Goal: Task Accomplishment & Management: Manage account settings

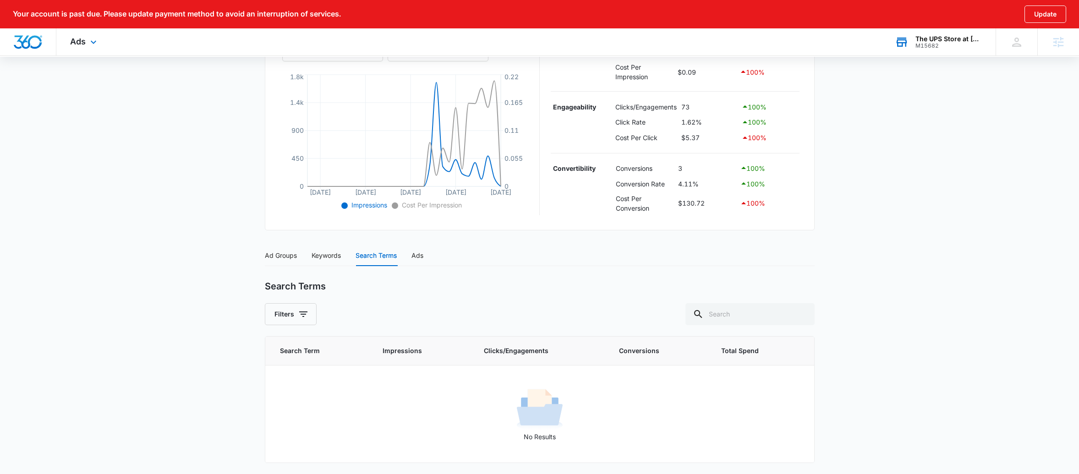
click at [966, 36] on div "The UPS Store at La Costa" at bounding box center [948, 38] width 67 height 7
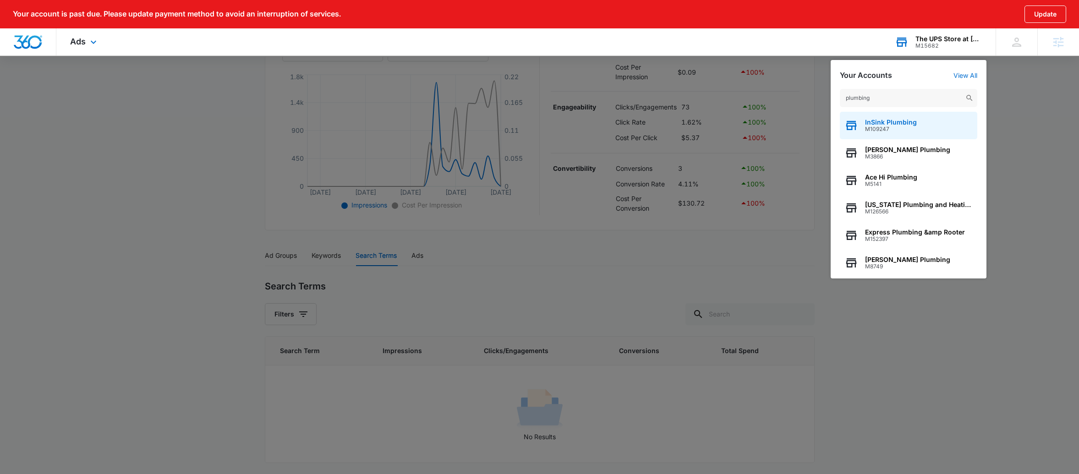
type input "plumbing"
click at [926, 127] on div "InSink Plumbing M109247" at bounding box center [908, 125] width 137 height 27
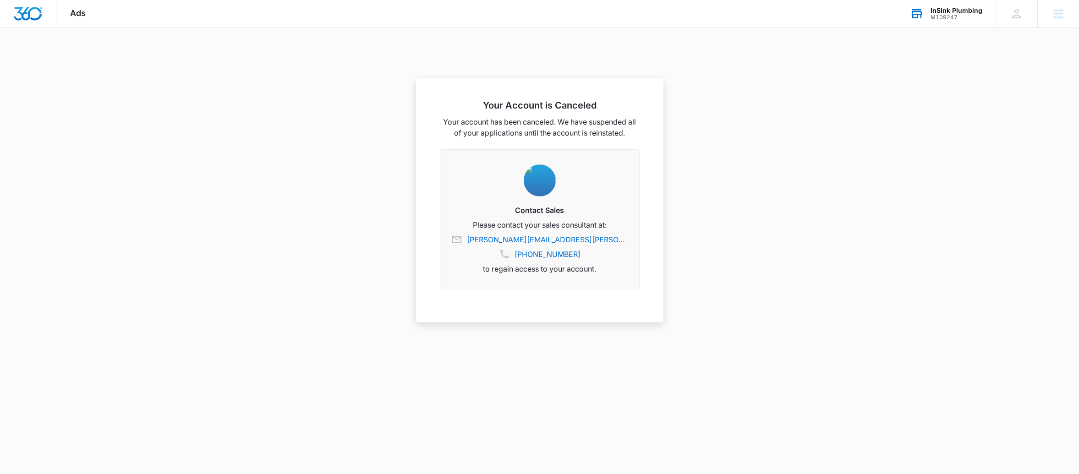
click at [975, 10] on div "InSink Plumbing" at bounding box center [957, 10] width 52 height 7
type input "plumbig"
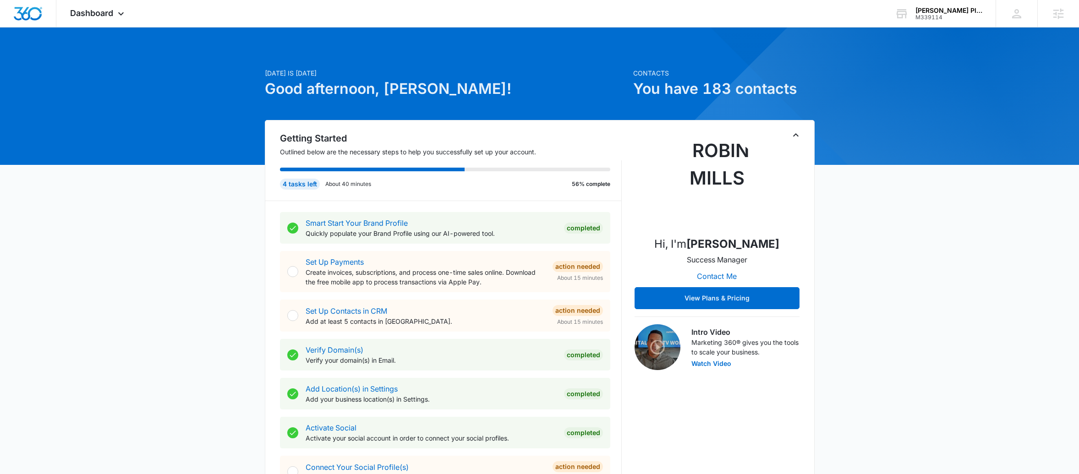
click at [796, 134] on icon "Toggle Collapse" at bounding box center [795, 135] width 11 height 11
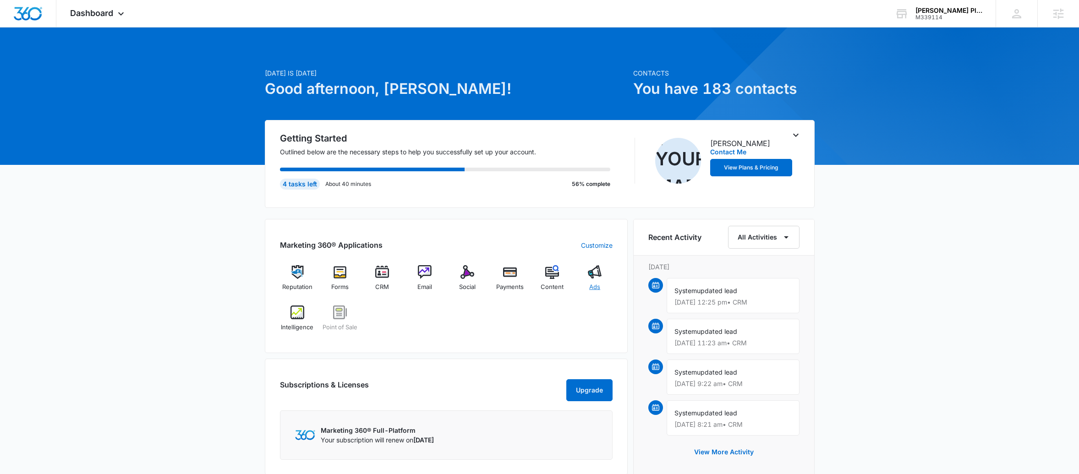
click at [591, 288] on span "Ads" at bounding box center [594, 287] width 11 height 9
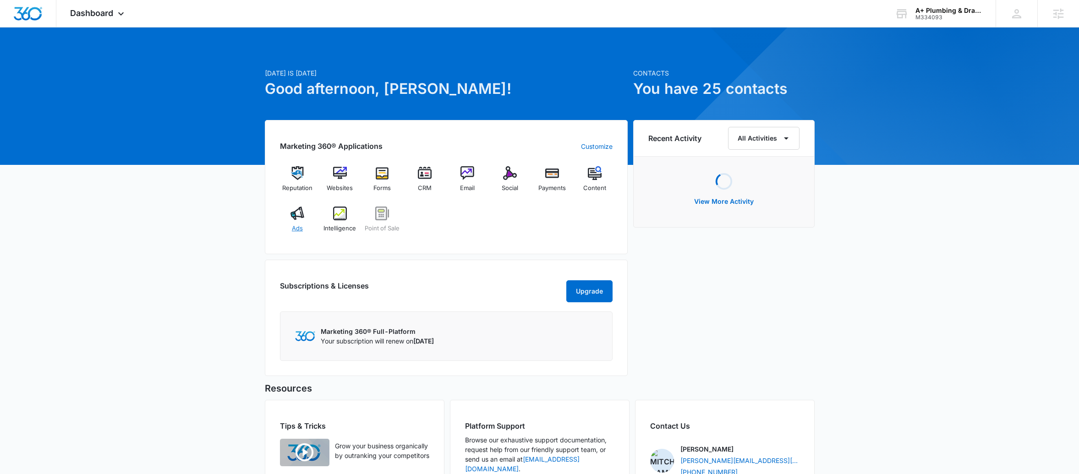
click at [290, 225] on div "Ads" at bounding box center [297, 223] width 35 height 33
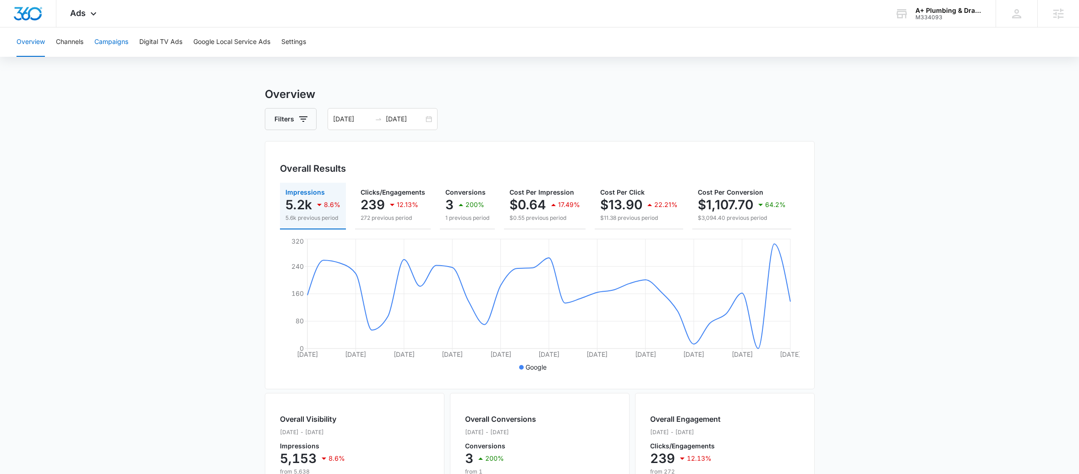
click at [98, 44] on button "Campaigns" at bounding box center [111, 41] width 34 height 29
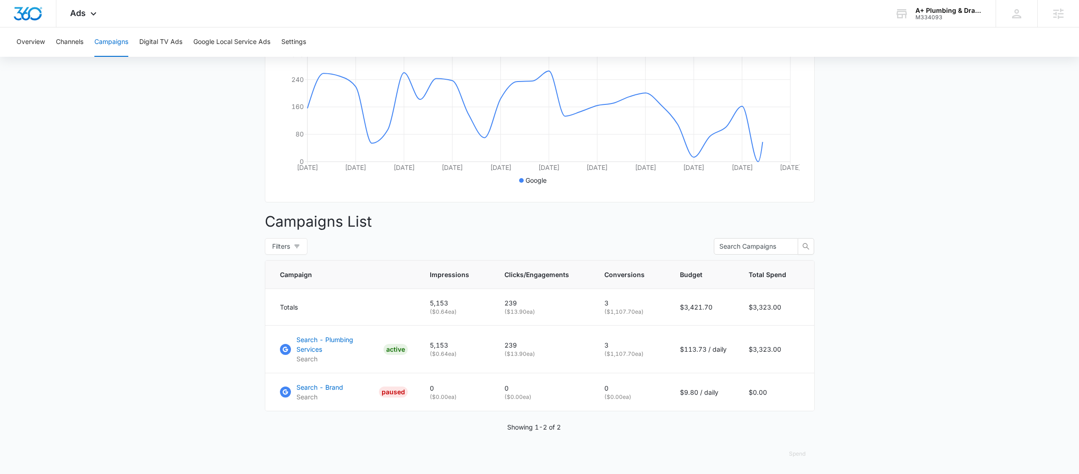
scroll to position [188, 0]
click at [368, 347] on p "Search - Plumbing Services" at bounding box center [337, 343] width 83 height 19
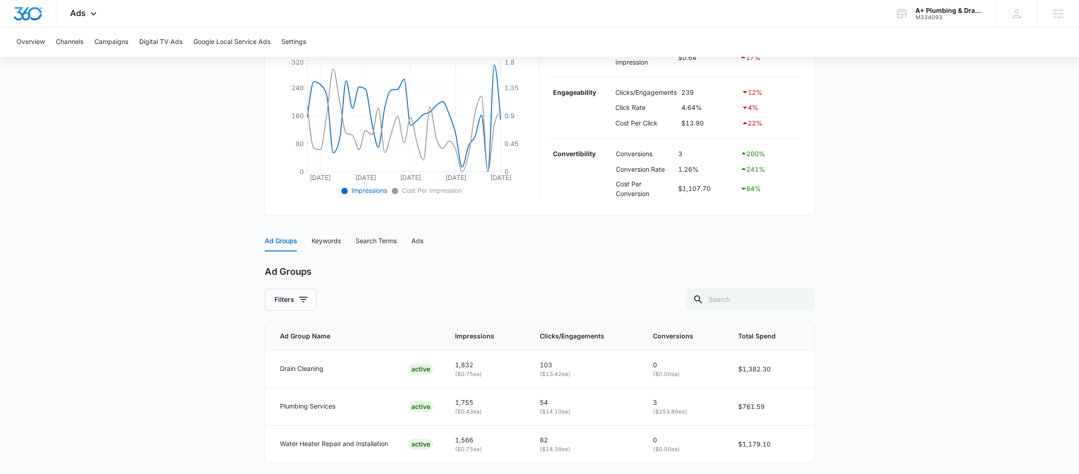
scroll to position [241, 0]
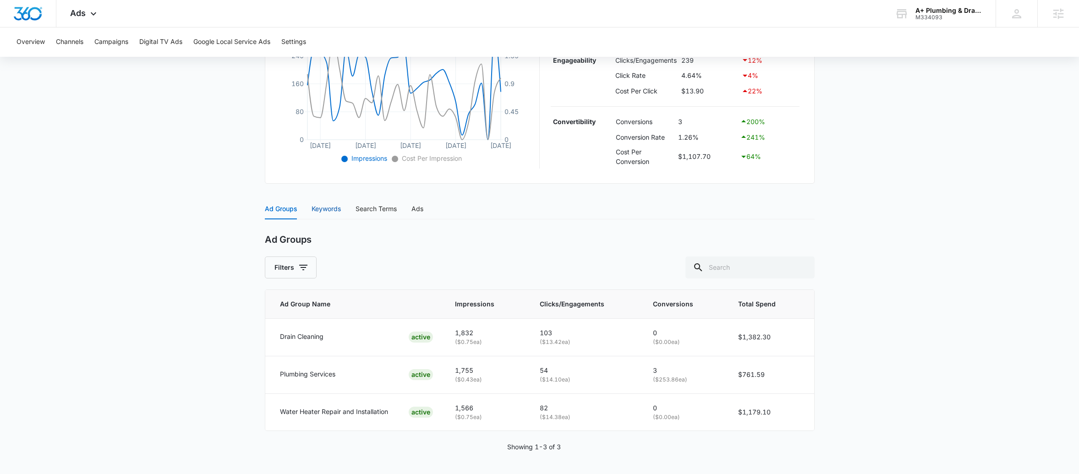
click at [316, 209] on div "Keywords" at bounding box center [326, 209] width 29 height 10
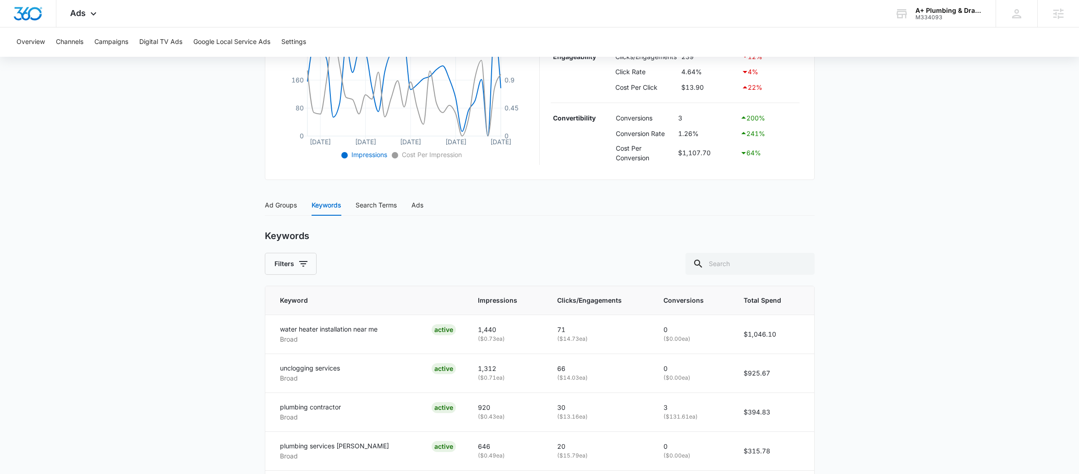
scroll to position [457, 0]
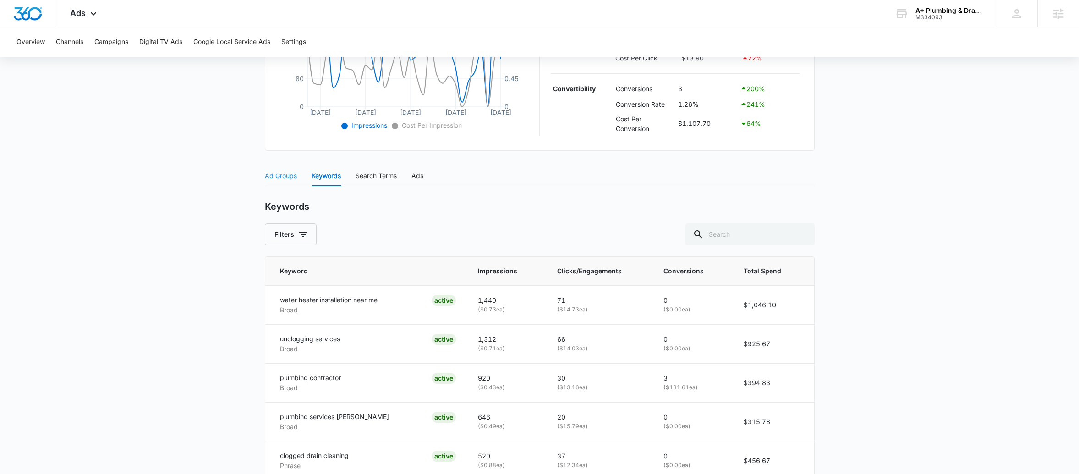
click at [291, 182] on div "Ad Groups" at bounding box center [281, 175] width 32 height 21
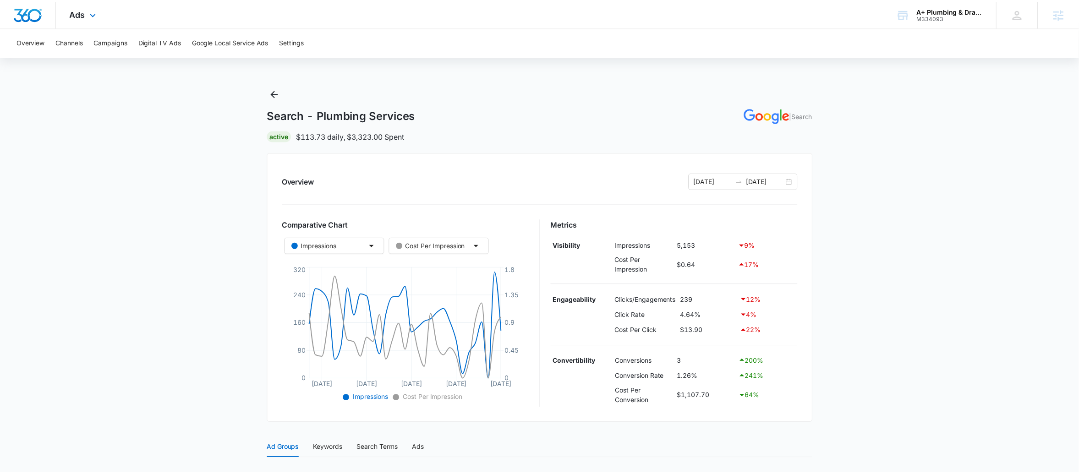
scroll to position [241, 0]
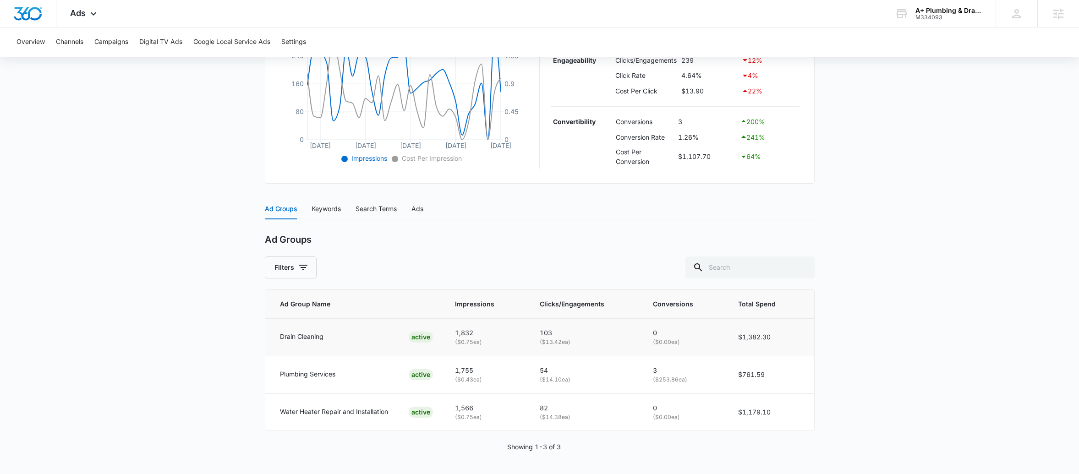
click at [307, 335] on p "Drain Cleaning" at bounding box center [302, 337] width 44 height 10
click at [329, 211] on div "Keywords" at bounding box center [326, 209] width 29 height 10
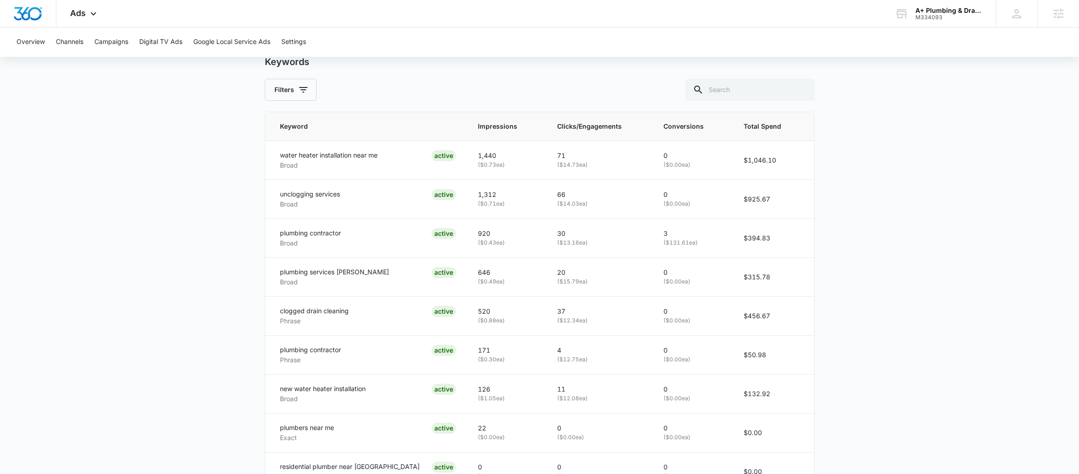
scroll to position [151, 0]
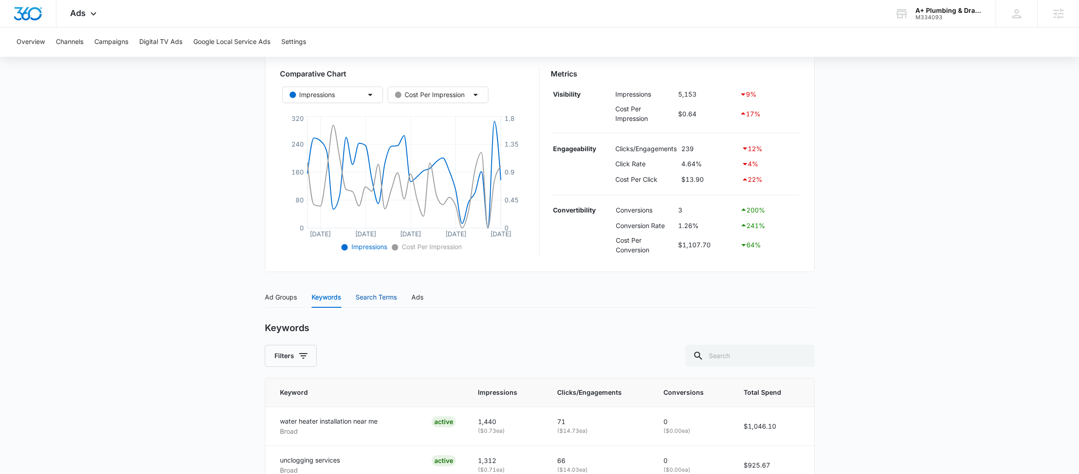
click at [381, 296] on div "Search Terms" at bounding box center [376, 297] width 41 height 10
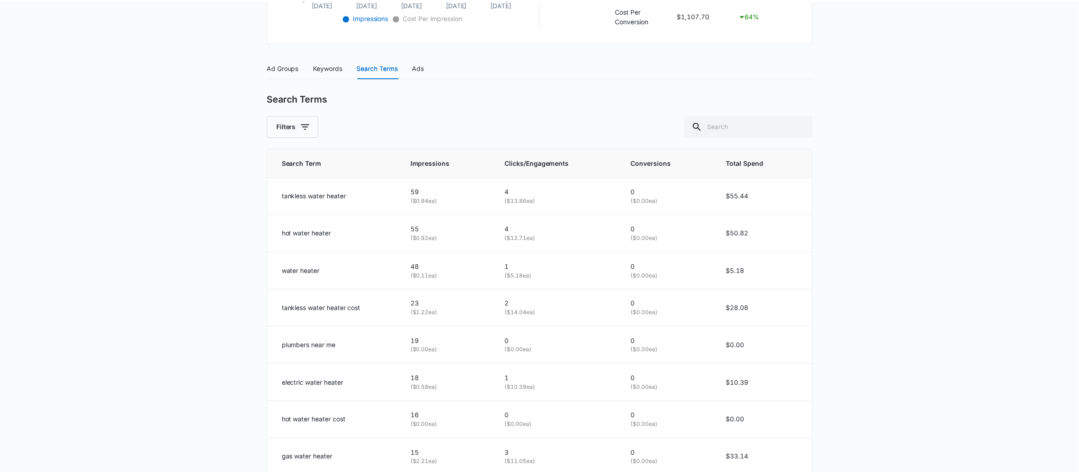
scroll to position [511, 0]
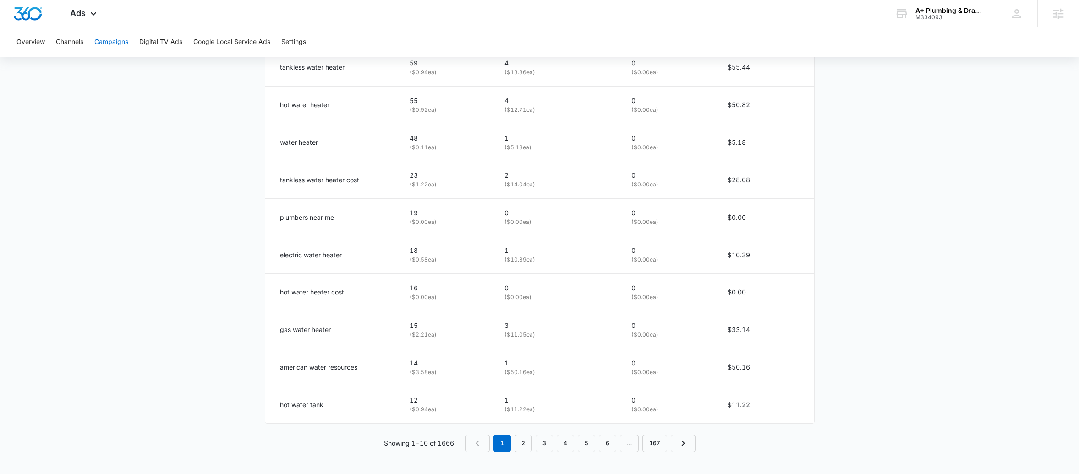
click at [117, 45] on button "Campaigns" at bounding box center [111, 41] width 34 height 29
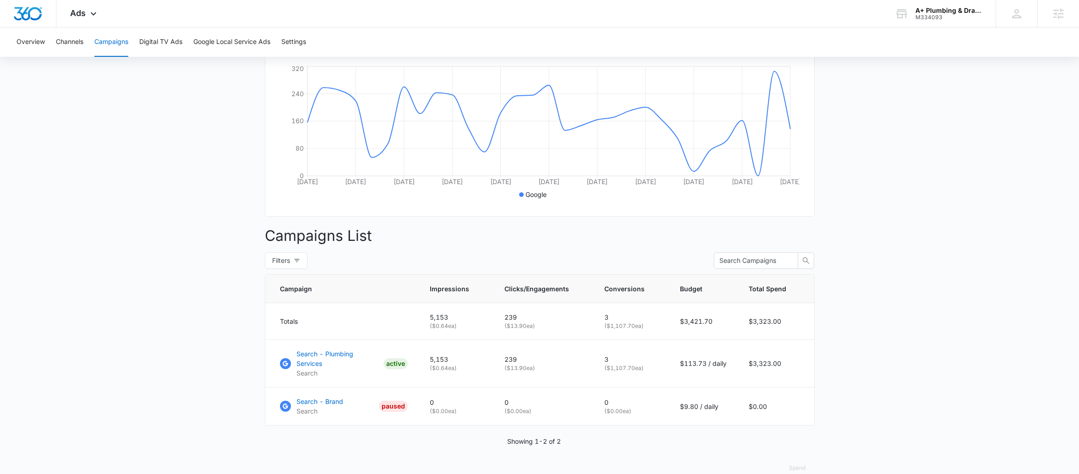
scroll to position [188, 0]
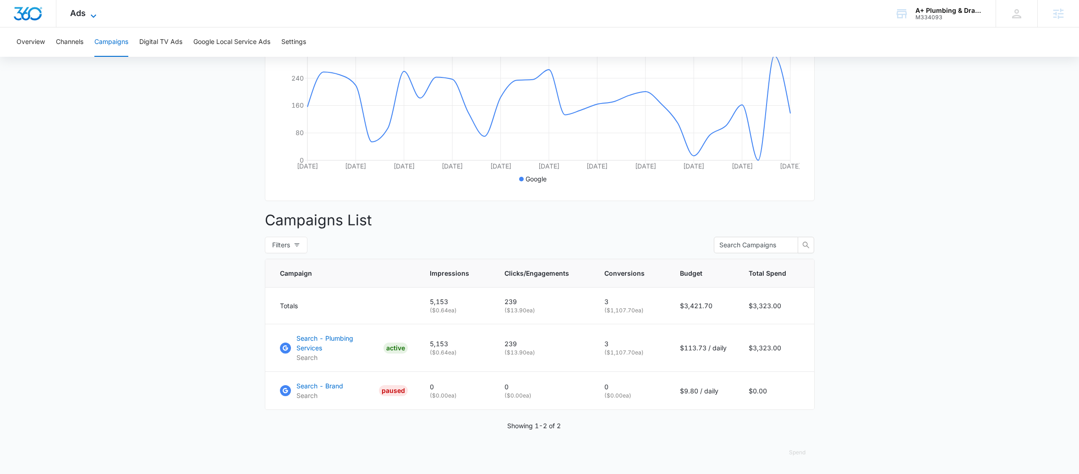
click at [84, 13] on span "Ads" at bounding box center [78, 13] width 16 height 10
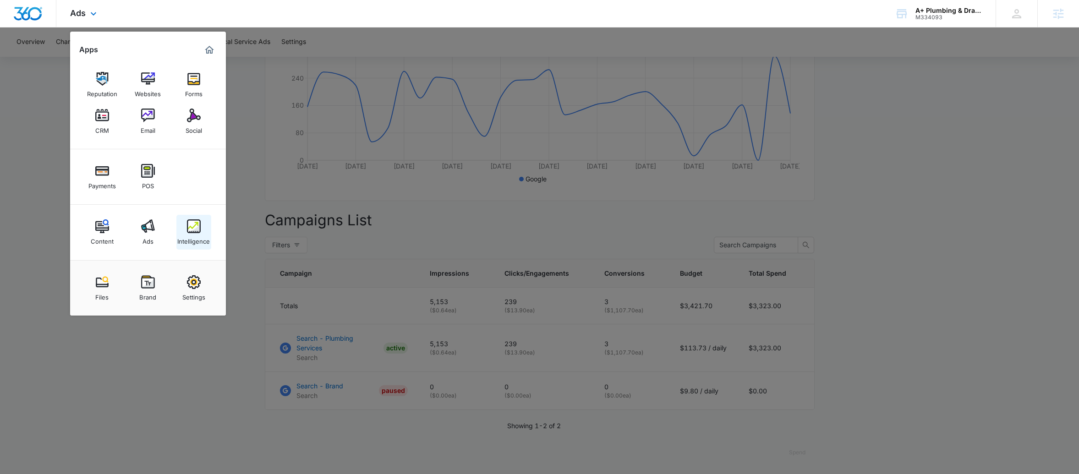
click at [209, 240] on div "Intelligence" at bounding box center [193, 239] width 33 height 12
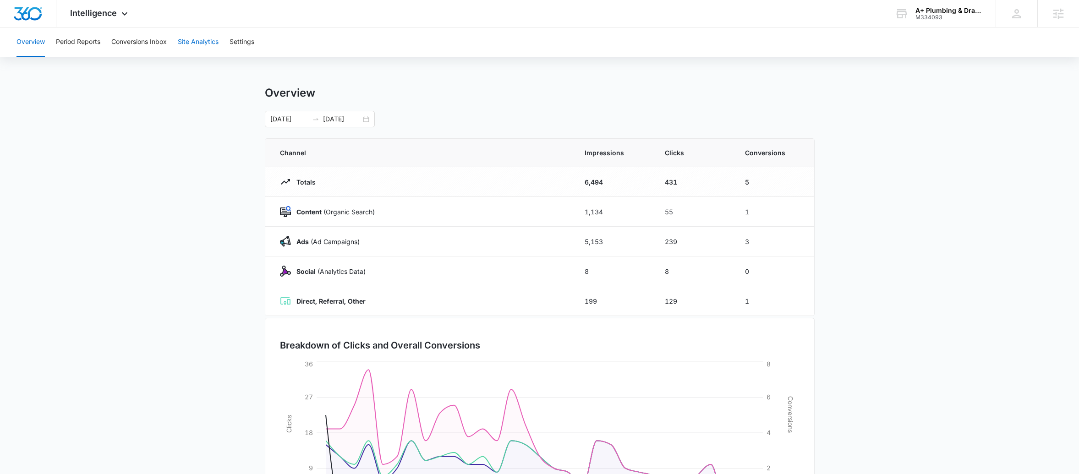
click at [191, 44] on button "Site Analytics" at bounding box center [198, 41] width 41 height 29
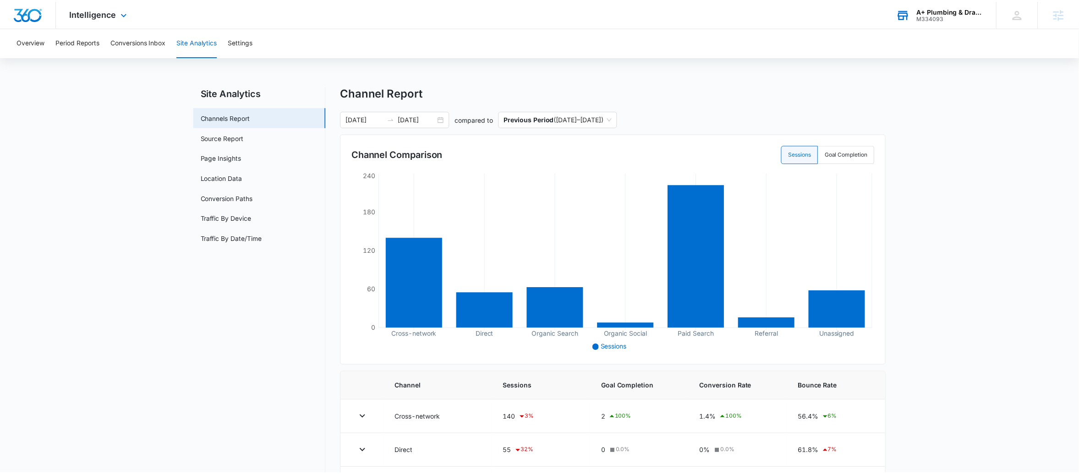
scroll to position [180, 0]
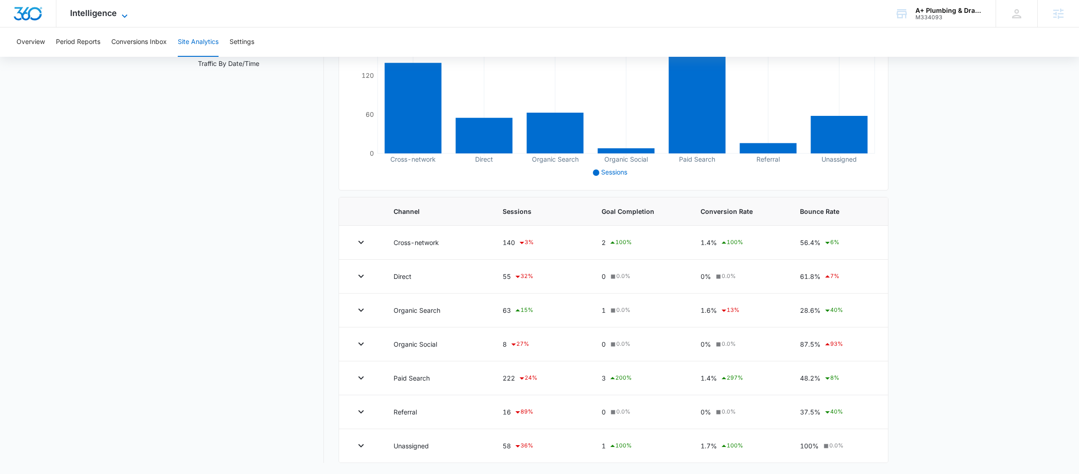
click at [113, 16] on span "Intelligence" at bounding box center [93, 13] width 47 height 10
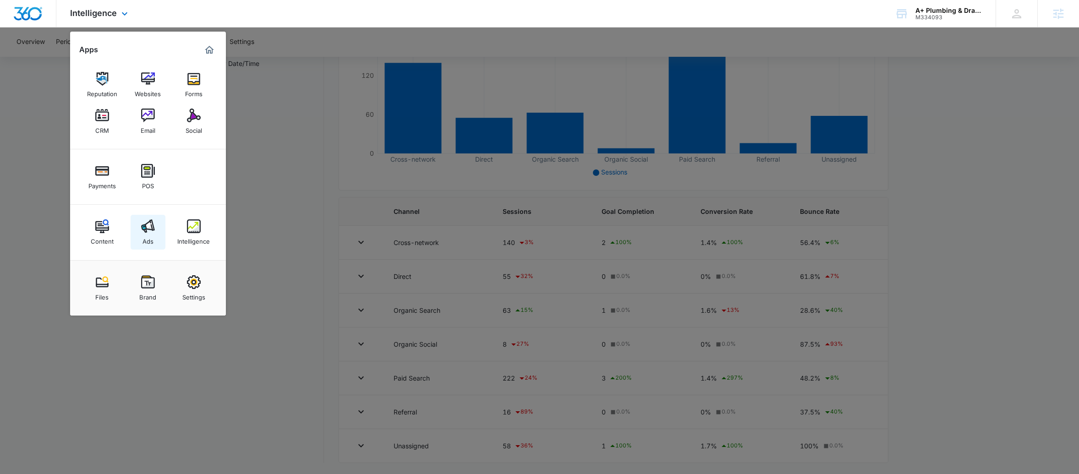
click at [155, 230] on link "Ads" at bounding box center [148, 232] width 35 height 35
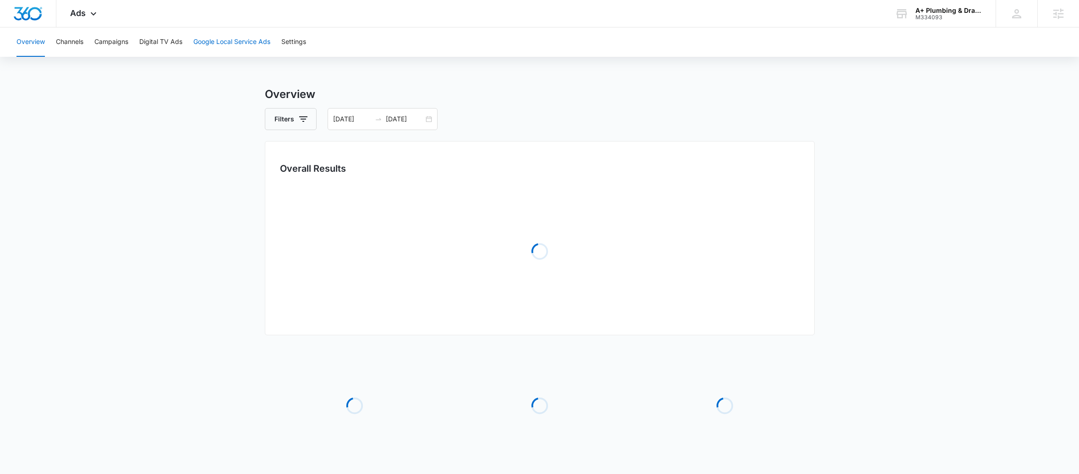
click at [223, 42] on button "Google Local Service Ads" at bounding box center [231, 41] width 77 height 29
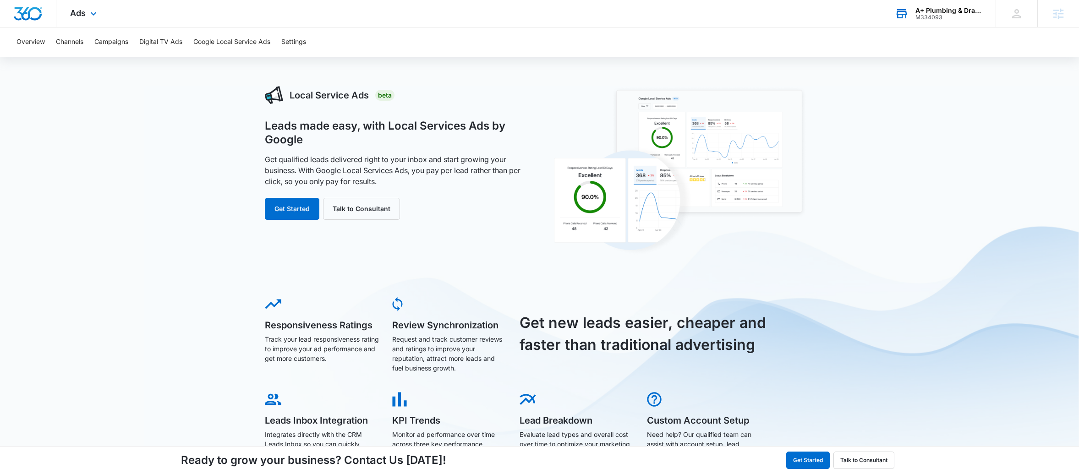
click at [957, 8] on div "A+ Plumbing & Drain Cleaning" at bounding box center [948, 10] width 67 height 7
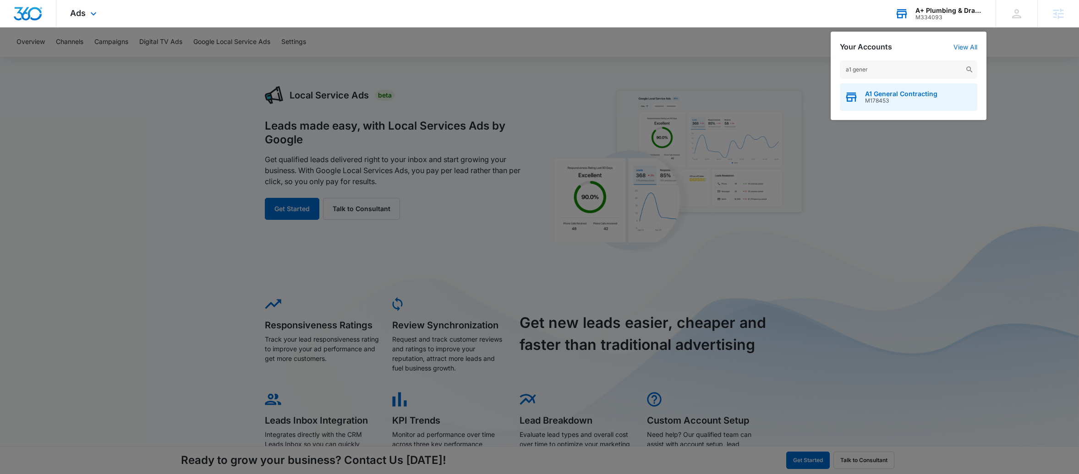
type input "a1 gener"
click at [894, 105] on div "A1 General Contracting M178453" at bounding box center [908, 96] width 137 height 27
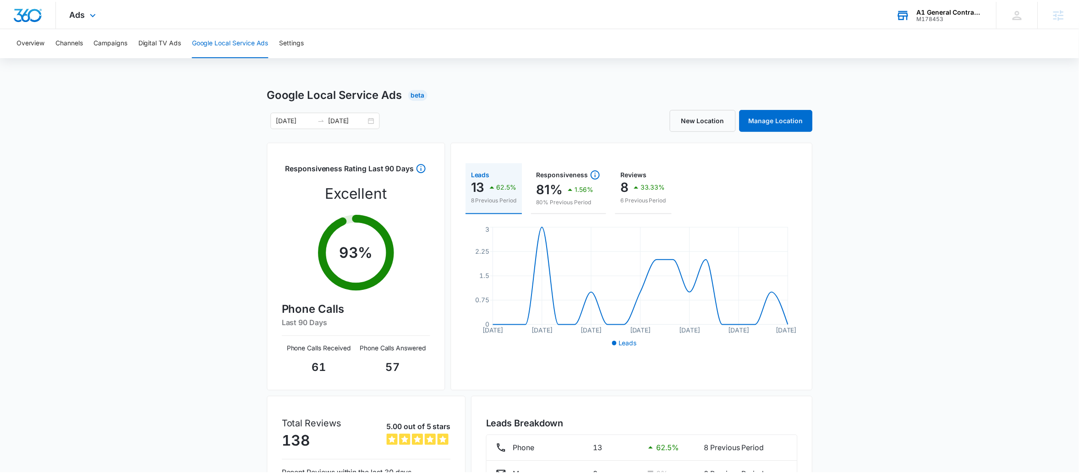
scroll to position [90, 0]
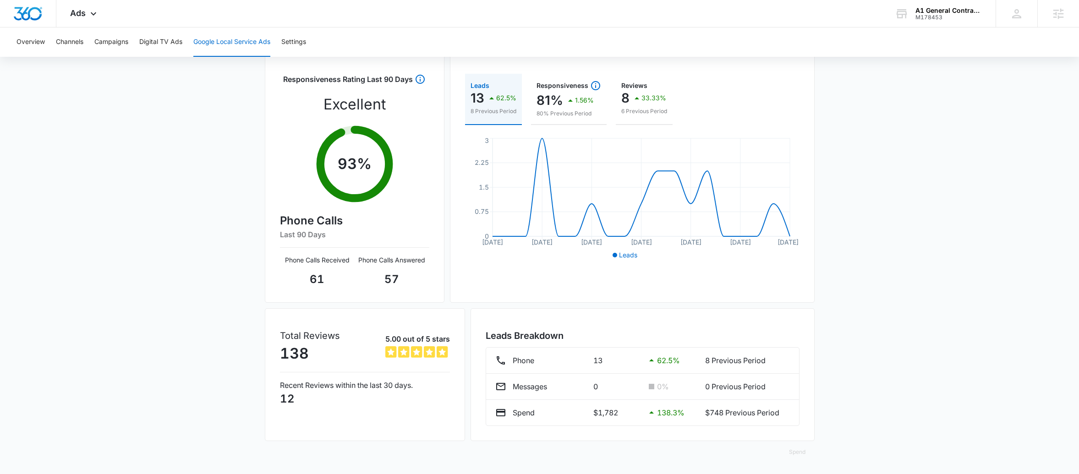
click at [53, 47] on div "Overview Channels Campaigns Digital TV Ads Google Local Service Ads Settings" at bounding box center [539, 41] width 1057 height 29
click at [64, 44] on button "Channels" at bounding box center [69, 41] width 27 height 29
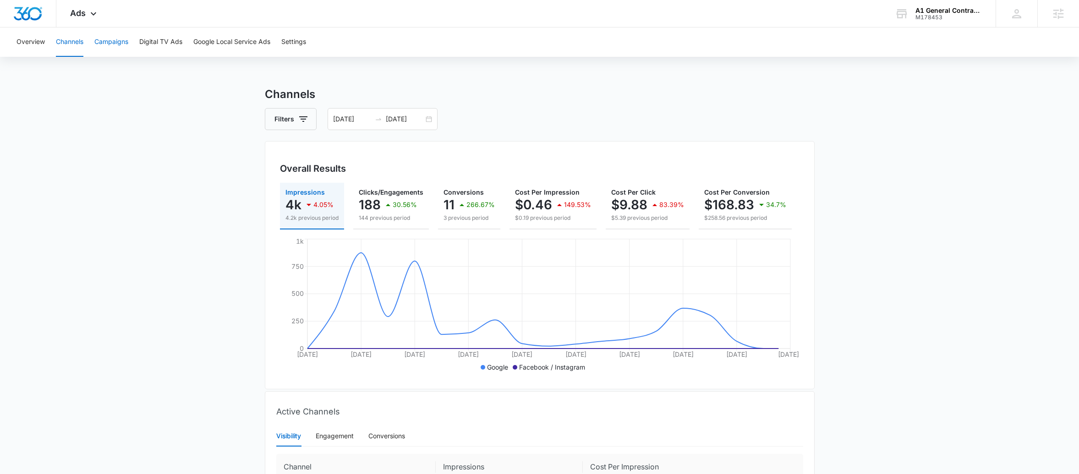
click at [111, 37] on button "Campaigns" at bounding box center [111, 41] width 34 height 29
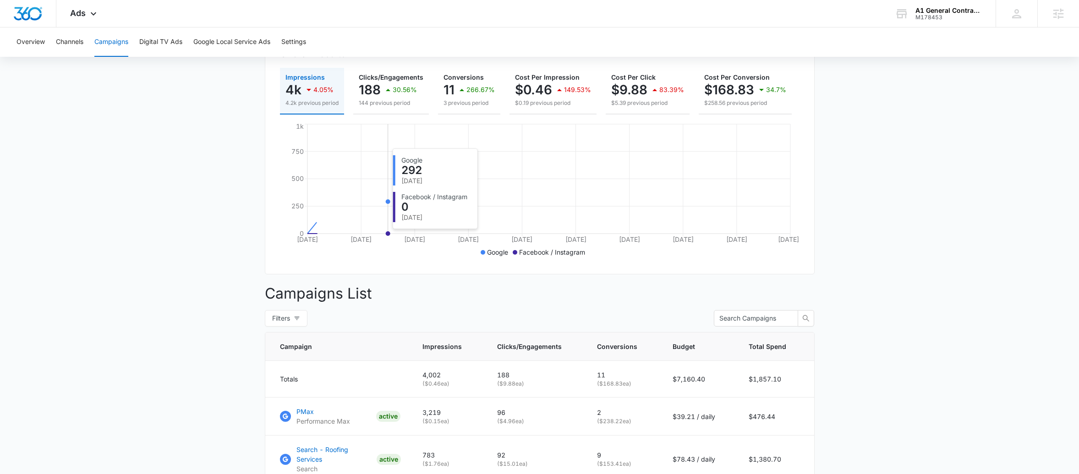
scroll to position [364, 0]
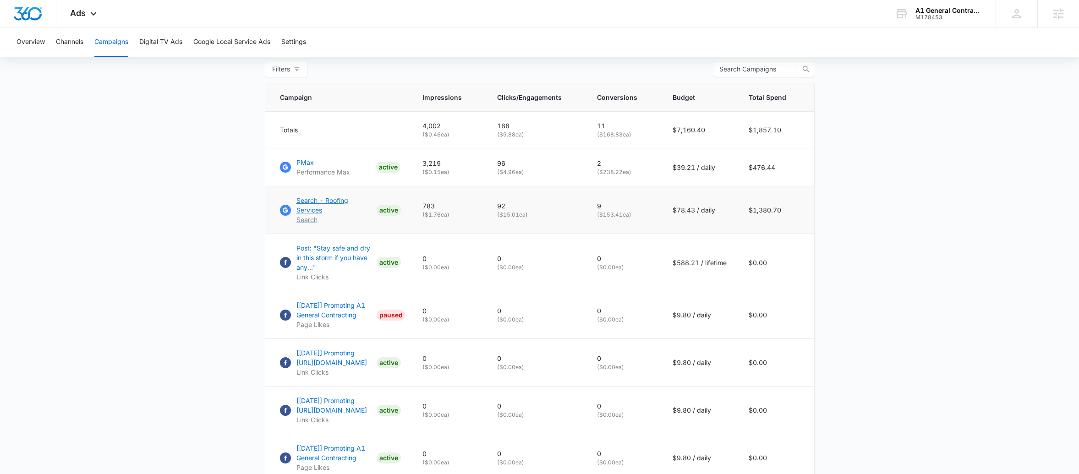
click at [334, 207] on p "Search - Roofing Services" at bounding box center [334, 205] width 77 height 19
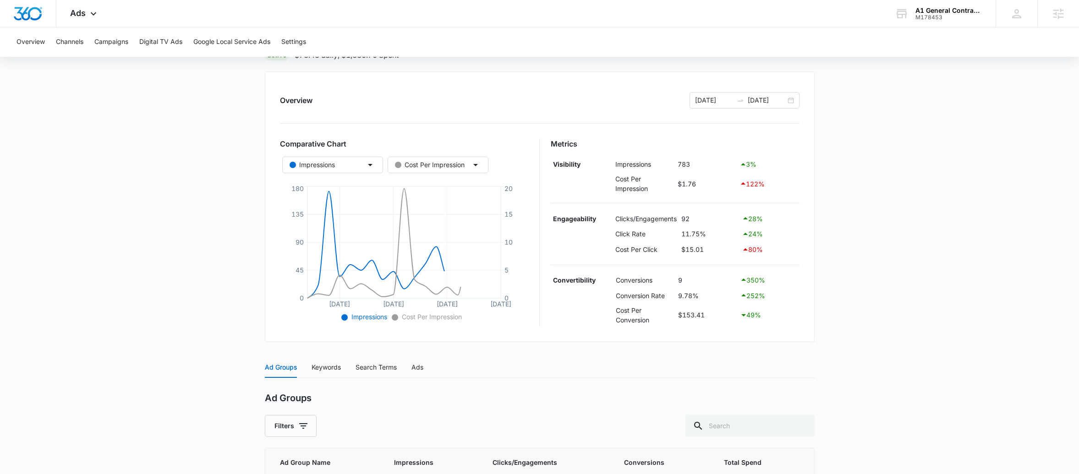
scroll to position [90, 0]
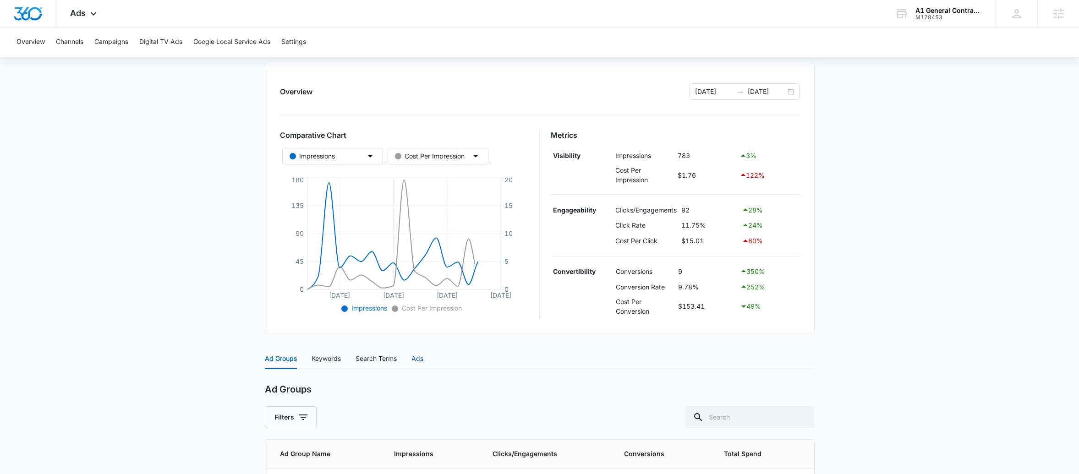
click at [422, 357] on div "Ads" at bounding box center [417, 359] width 12 height 10
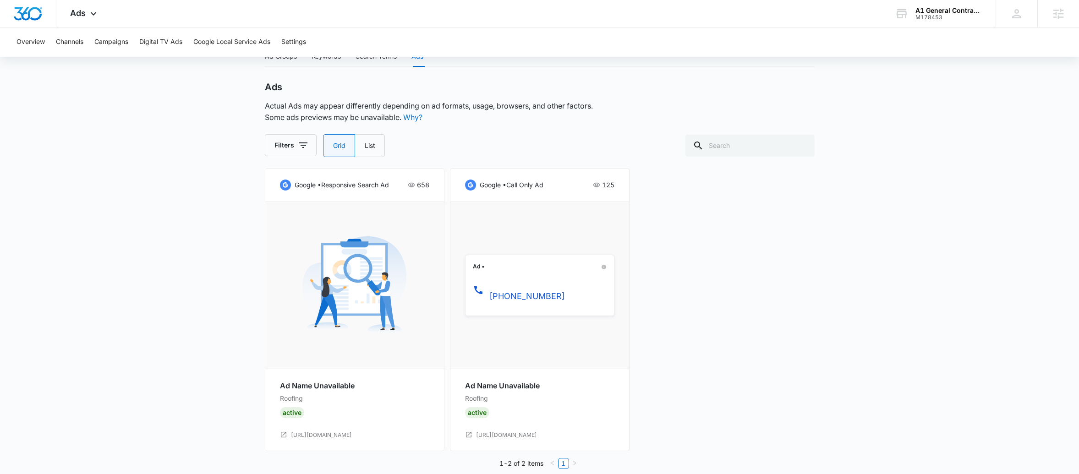
scroll to position [406, 0]
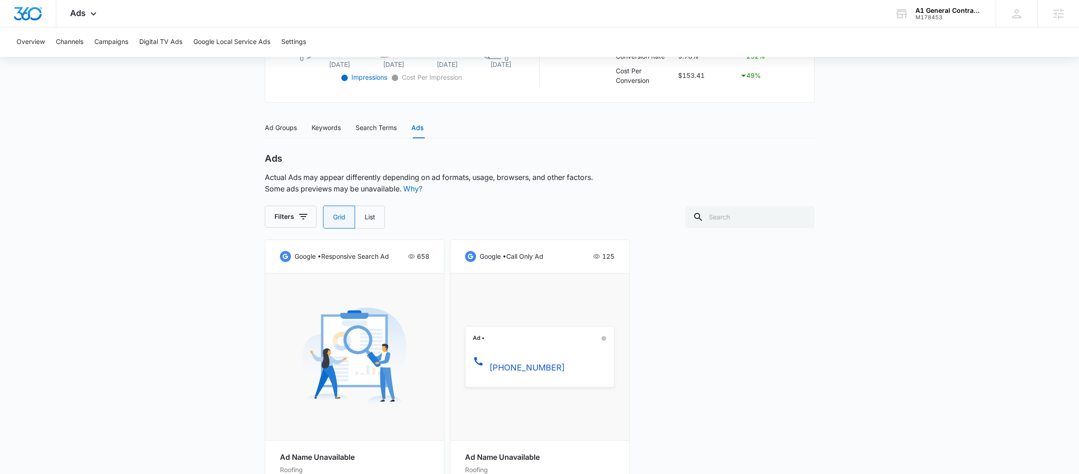
click at [369, 228] on label "List" at bounding box center [370, 217] width 30 height 23
click at [365, 218] on input "List" at bounding box center [364, 217] width 0 height 0
radio input "false"
radio input "true"
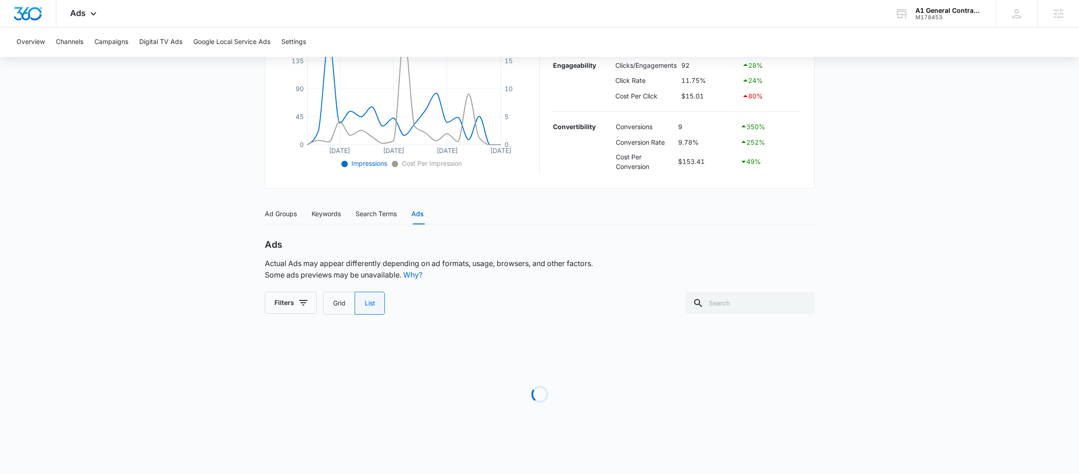
scroll to position [235, 0]
click at [345, 313] on label "Grid" at bounding box center [339, 304] width 32 height 23
click at [333, 305] on input "Grid" at bounding box center [333, 304] width 0 height 0
radio input "true"
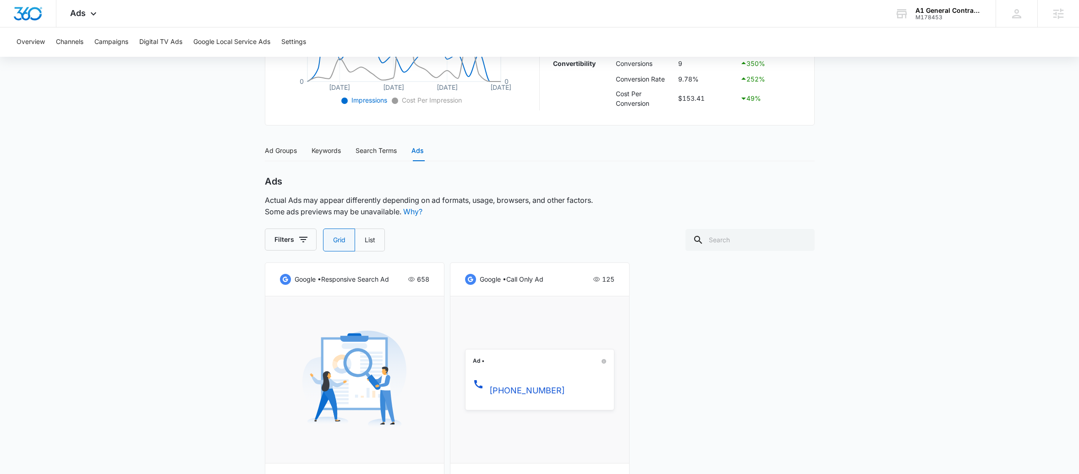
scroll to position [406, 0]
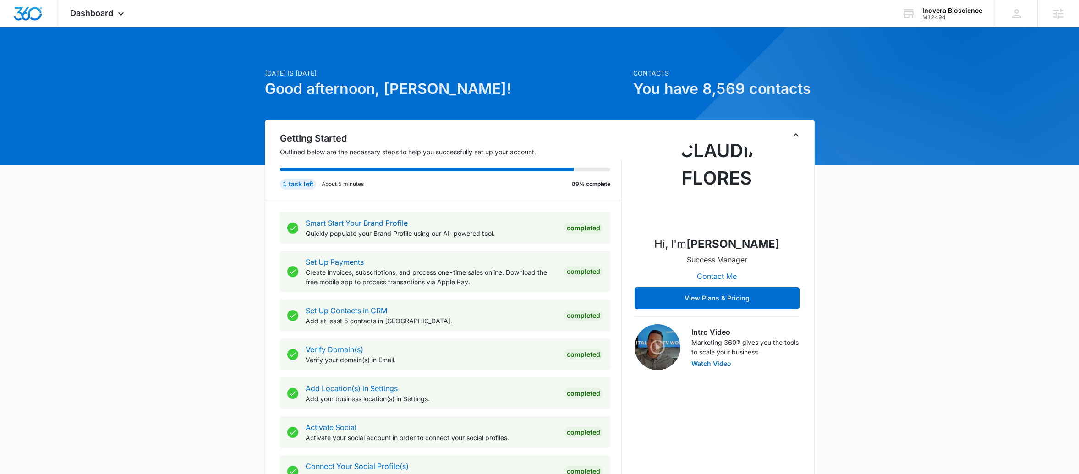
click at [795, 137] on icon "Toggle Collapse" at bounding box center [795, 135] width 11 height 11
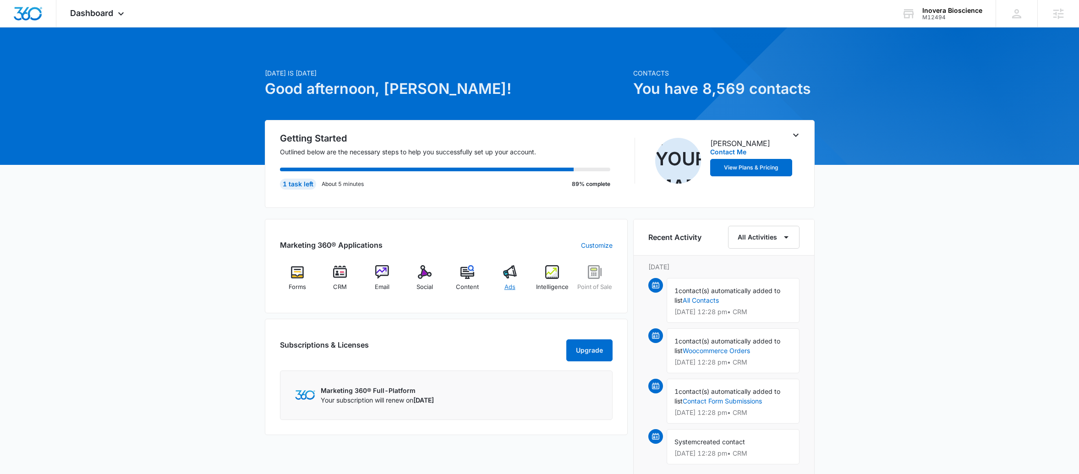
click at [512, 273] on img at bounding box center [510, 272] width 14 height 14
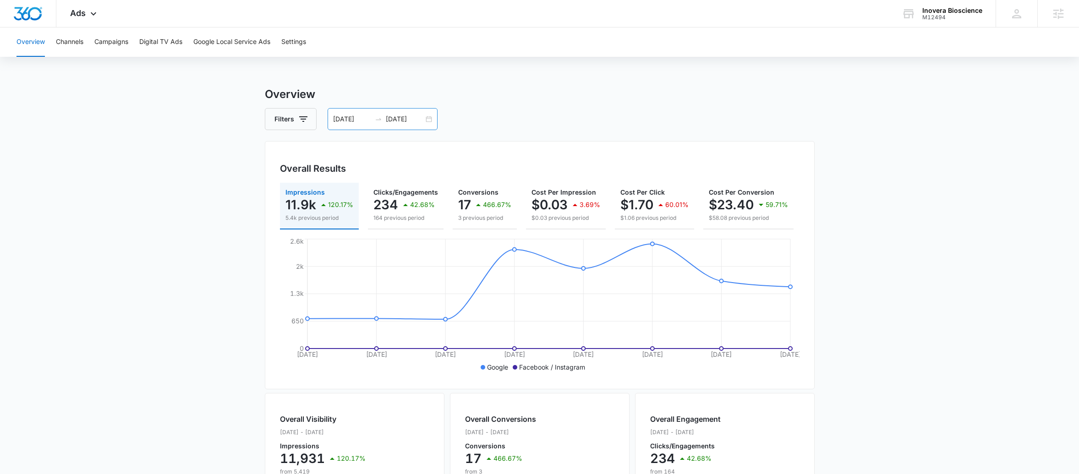
click at [429, 116] on div "[DATE] [DATE]" at bounding box center [383, 119] width 110 height 22
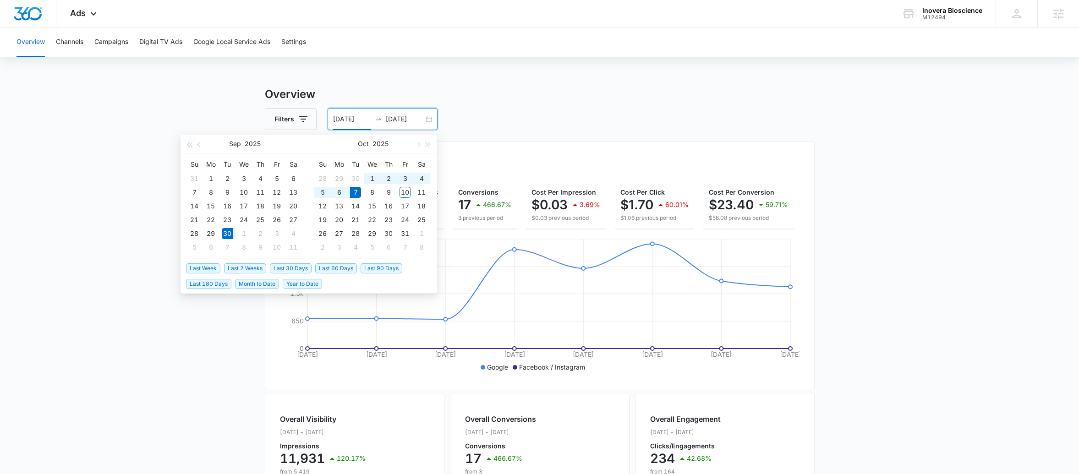
click at [204, 276] on li "Last 180 Days" at bounding box center [210, 284] width 49 height 16
click at [202, 270] on span "Last Week" at bounding box center [203, 268] width 34 height 10
type input "[DATE]"
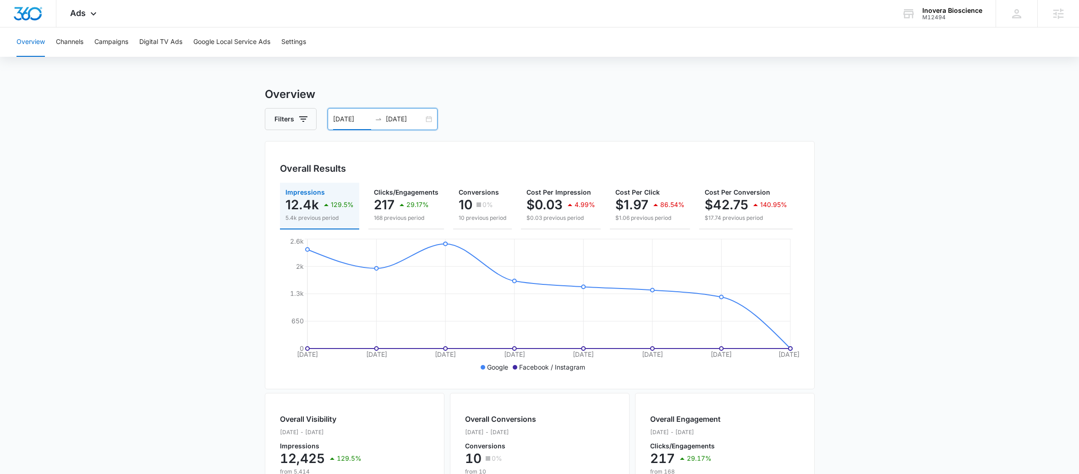
click at [349, 119] on input "[DATE]" at bounding box center [352, 119] width 38 height 10
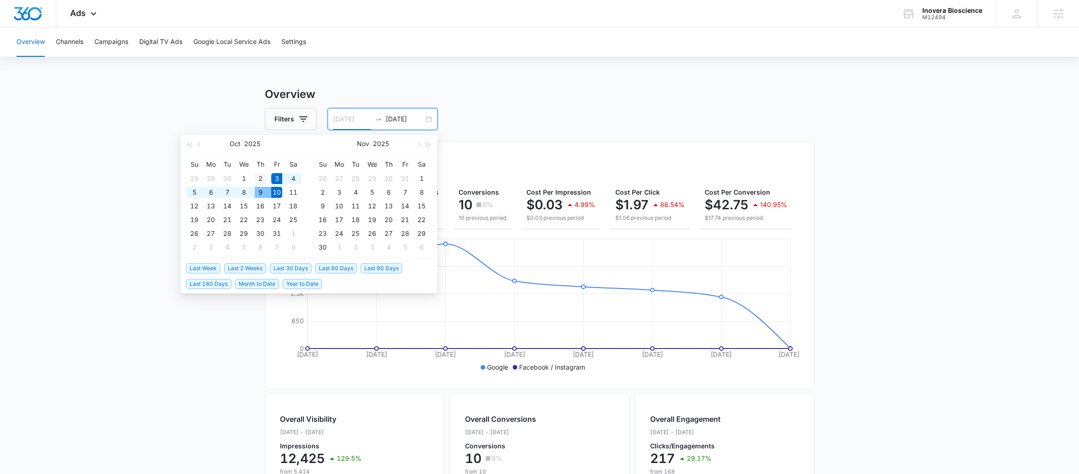
type input "10/02/2025"
click at [262, 177] on div "2" at bounding box center [260, 178] width 11 height 11
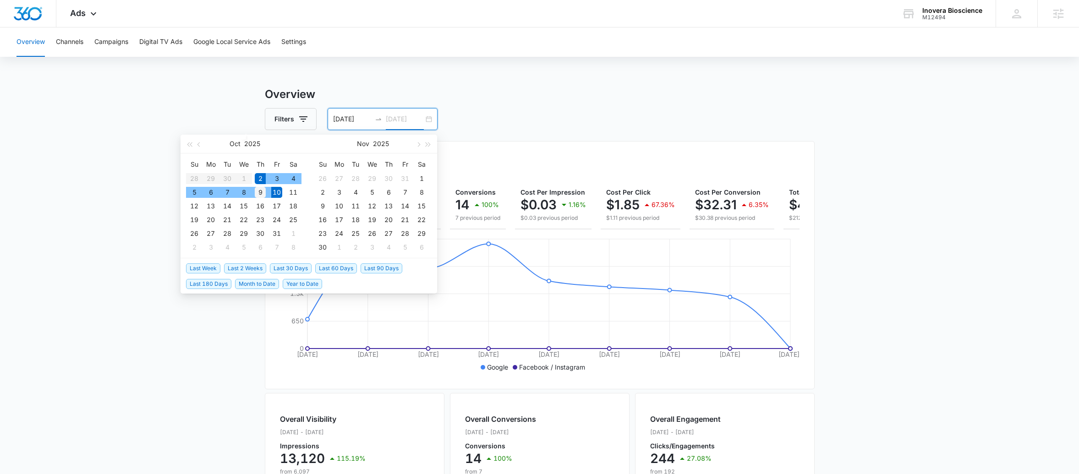
type input "10/09/2025"
click at [265, 193] on div "9" at bounding box center [260, 192] width 11 height 11
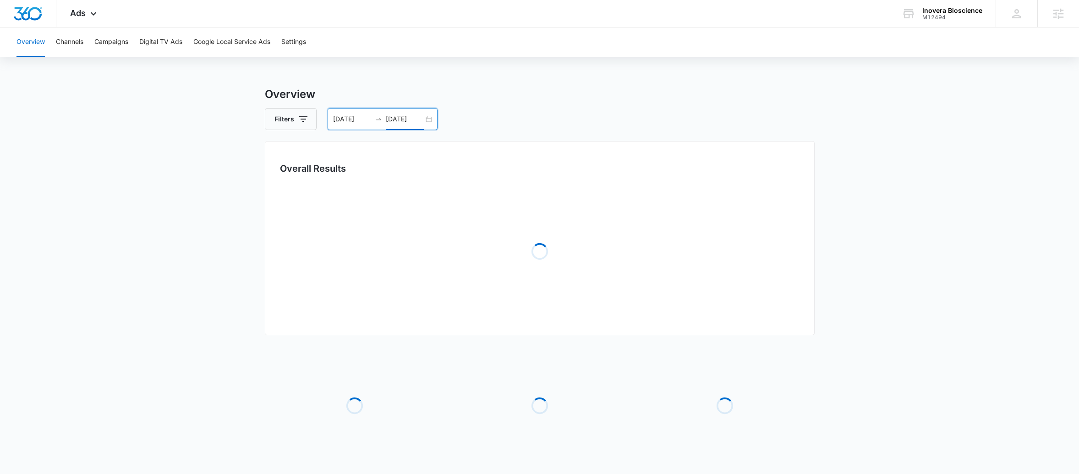
click at [554, 94] on h3 "Overview" at bounding box center [540, 94] width 550 height 16
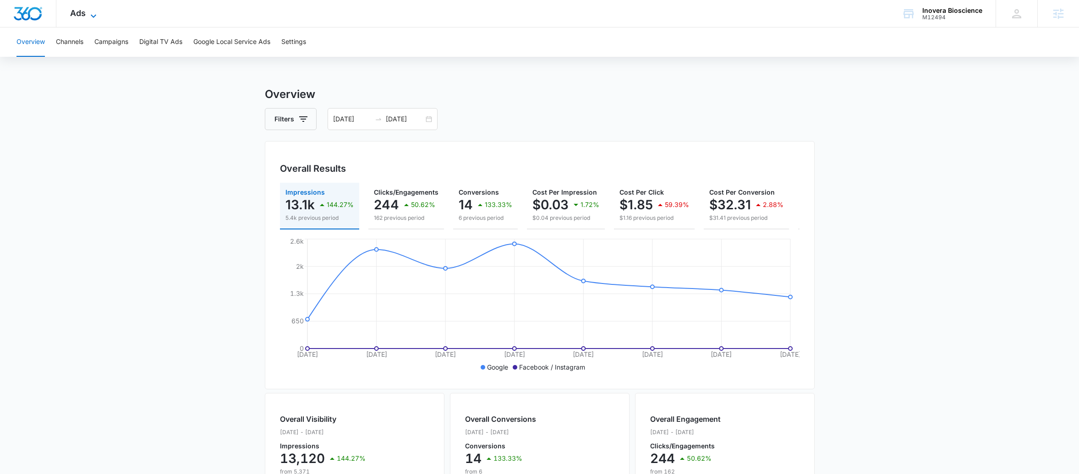
click at [76, 16] on span "Ads" at bounding box center [78, 13] width 16 height 10
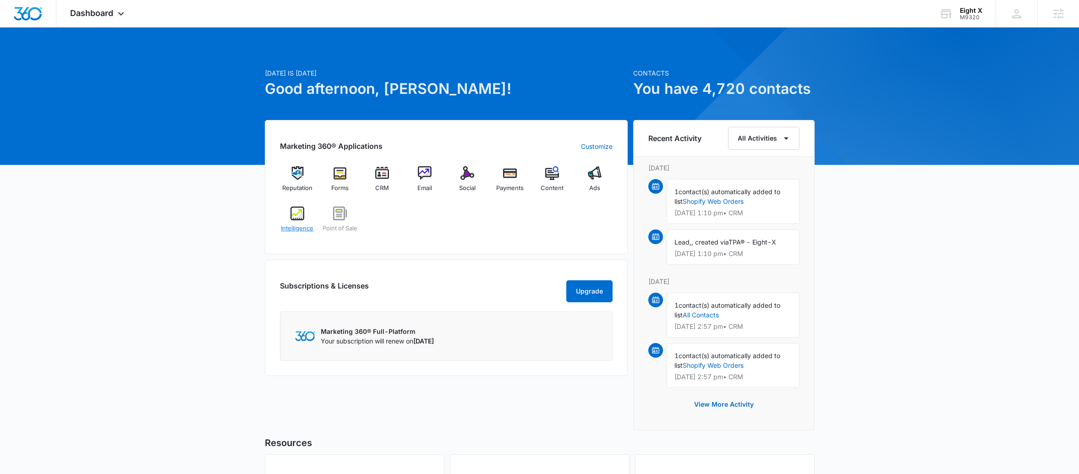
click at [310, 226] on span "Intelligence" at bounding box center [297, 228] width 33 height 9
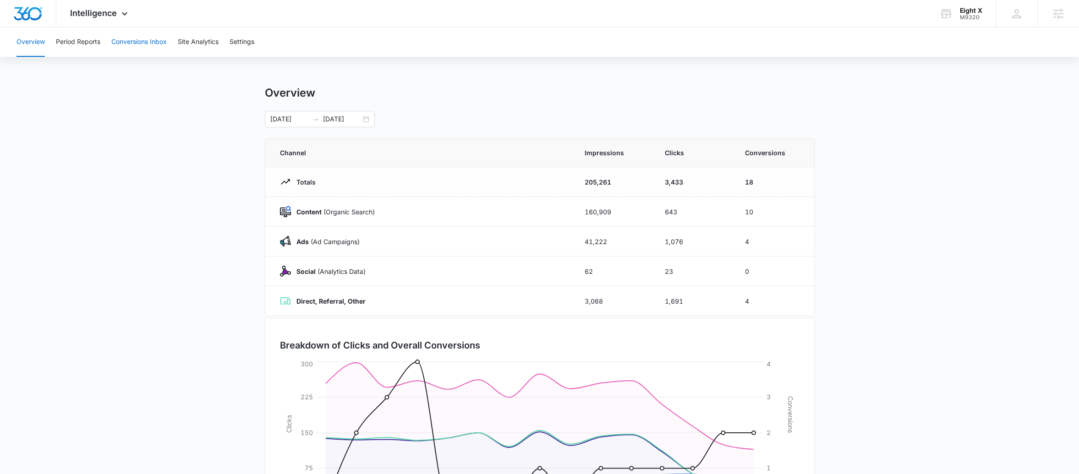
click at [129, 34] on button "Conversions Inbox" at bounding box center [138, 41] width 55 height 29
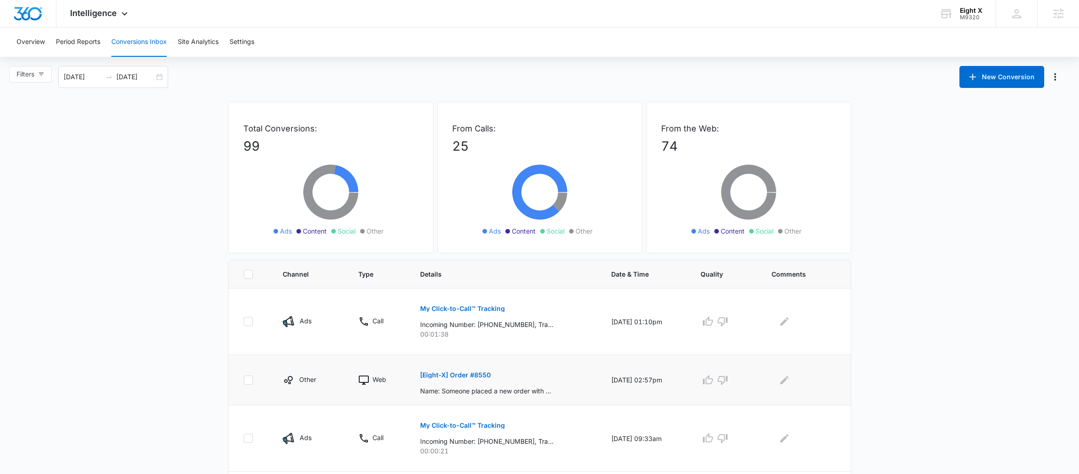
click at [453, 378] on p "[Eight-X] Order #8550" at bounding box center [455, 375] width 71 height 6
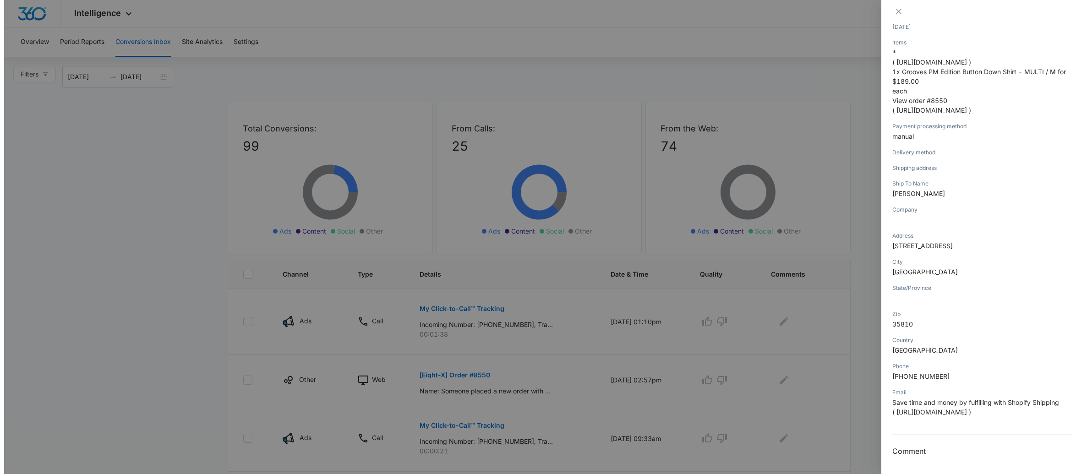
scroll to position [241, 0]
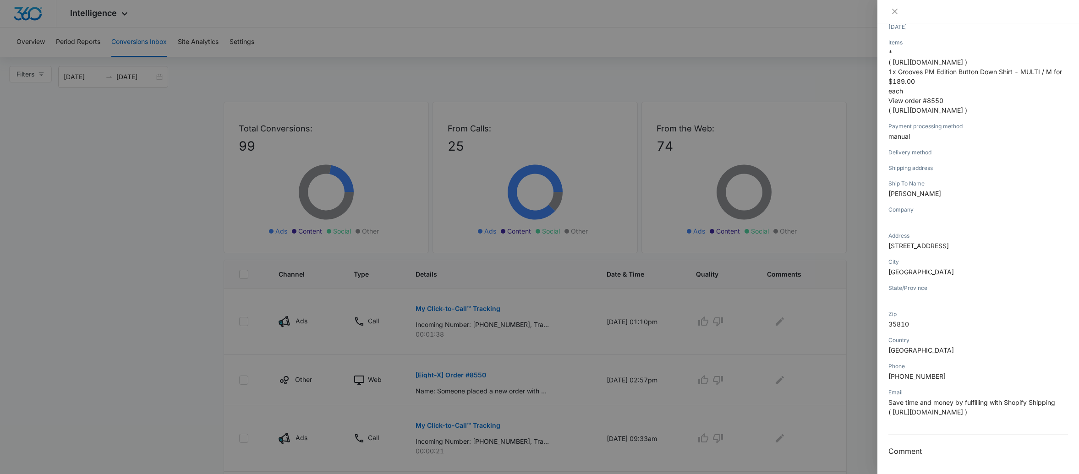
drag, startPoint x: 284, startPoint y: 41, endPoint x: 260, endPoint y: 41, distance: 24.3
click at [285, 41] on div at bounding box center [539, 237] width 1079 height 474
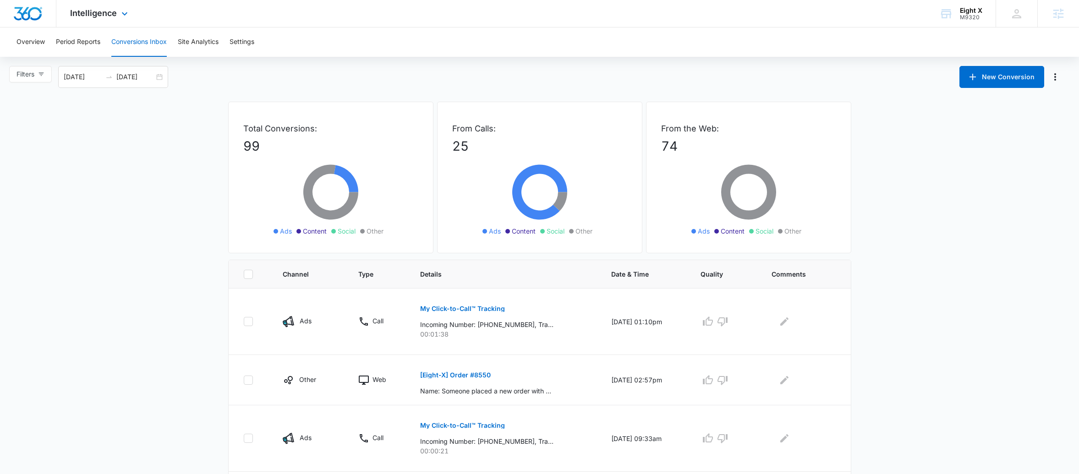
click at [92, 21] on div "Intelligence Apps Reputation Forms CRM Email Social Payments POS Content Ads In…" at bounding box center [100, 13] width 88 height 27
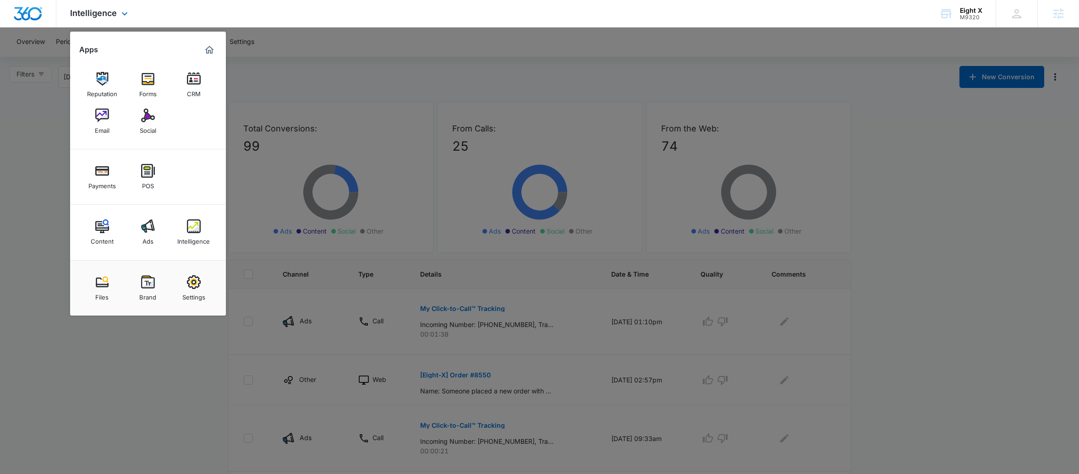
click at [195, 104] on div "Reputation Forms CRM Email Social" at bounding box center [148, 103] width 156 height 92
click at [197, 88] on div "CRM" at bounding box center [194, 92] width 14 height 12
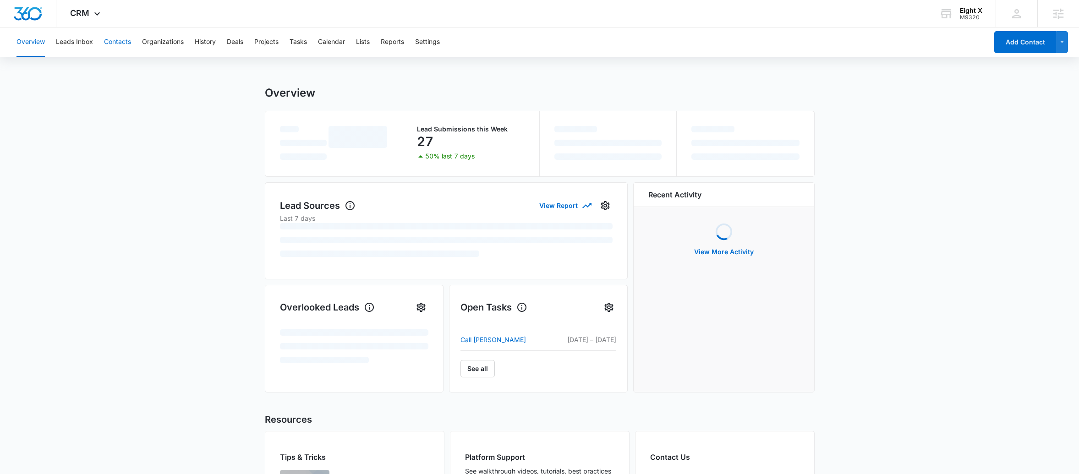
click at [121, 44] on button "Contacts" at bounding box center [117, 41] width 27 height 29
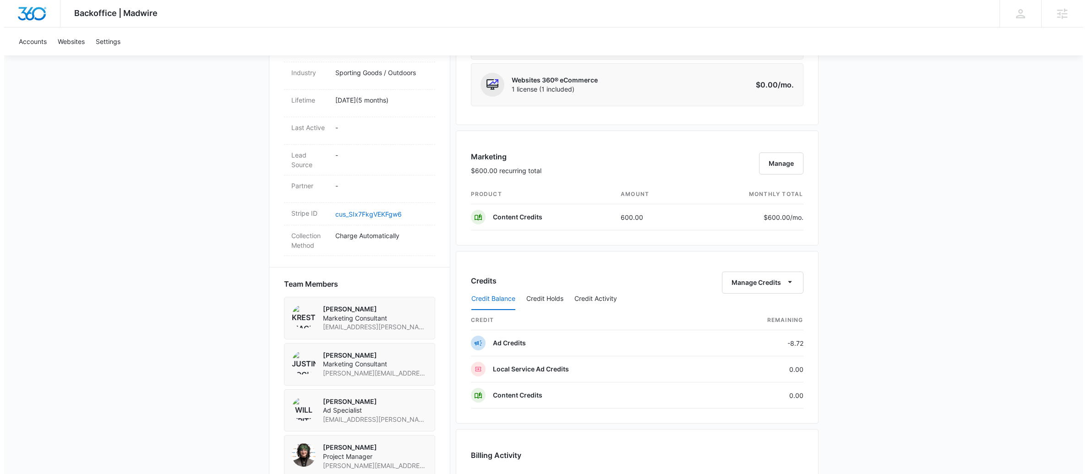
scroll to position [523, 0]
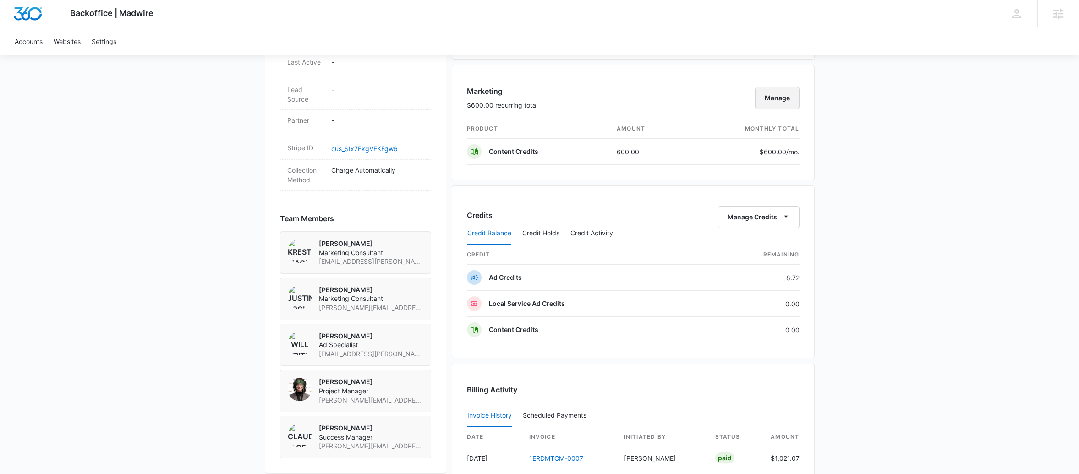
click at [772, 100] on button "Manage" at bounding box center [777, 98] width 44 height 22
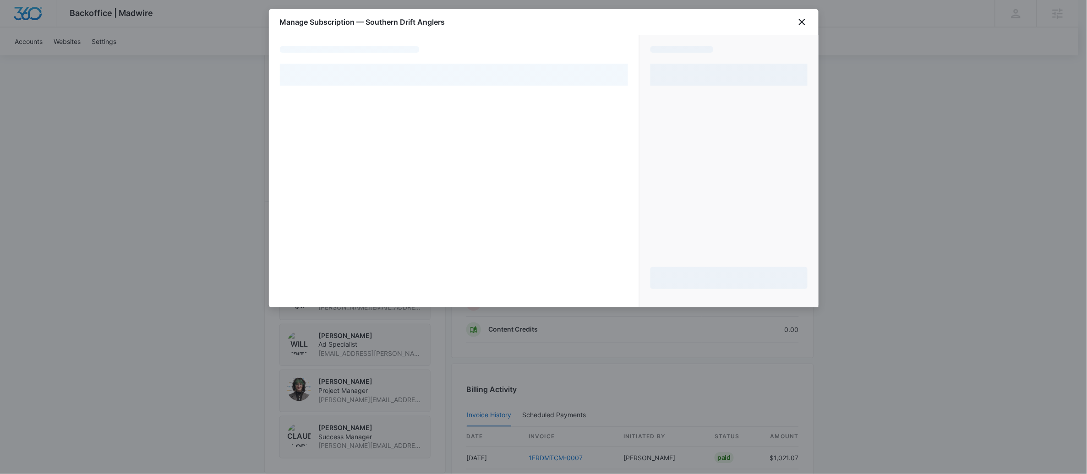
select select "pm_1ROLEzA4n8RTgNjUsPQrkS2J"
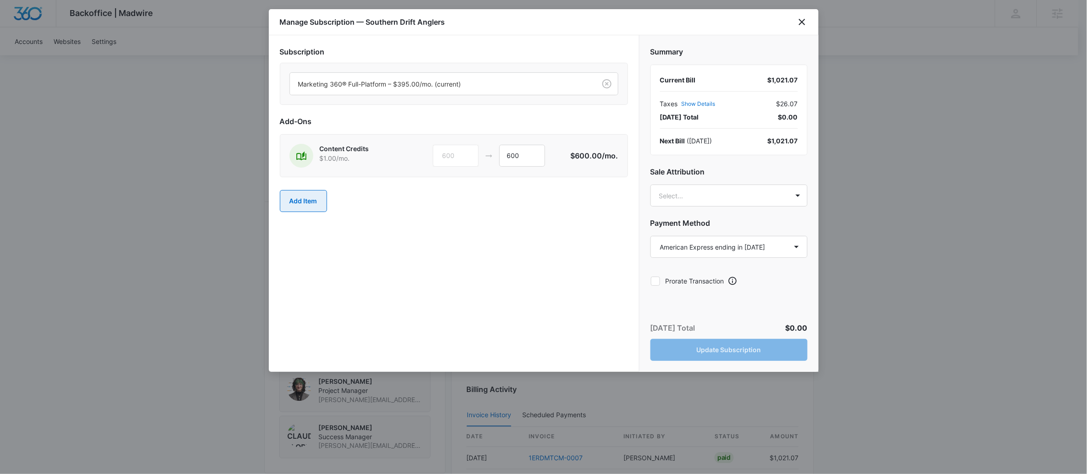
click at [308, 200] on button "Add Item" at bounding box center [303, 201] width 47 height 22
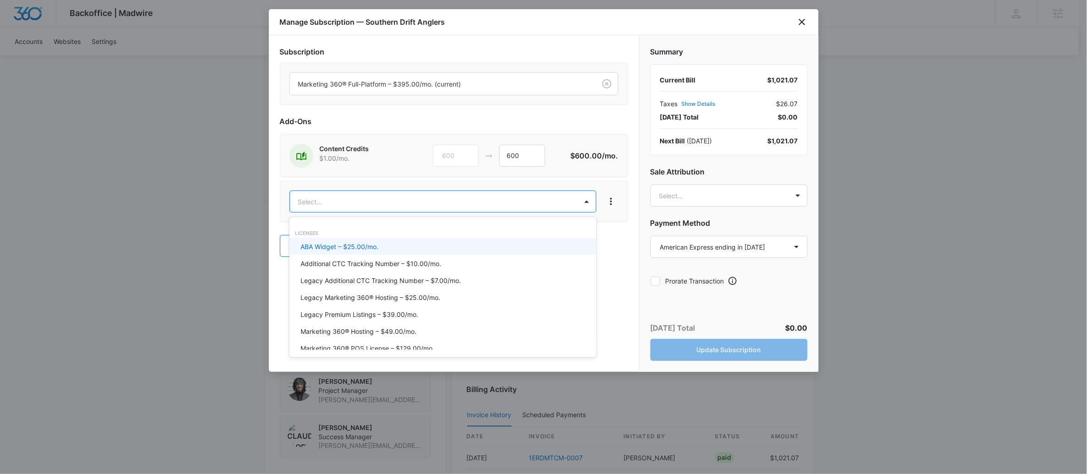
click at [339, 204] on body "Backoffice | Madwire Apps Settings CF [PERSON_NAME] [PERSON_NAME][EMAIL_ADDRESS…" at bounding box center [543, 81] width 1087 height 1209
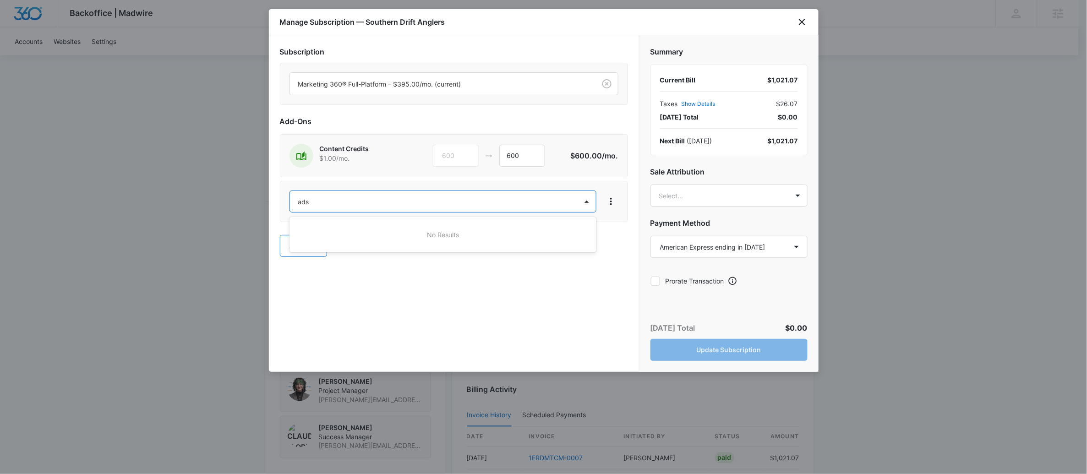
type input "ad"
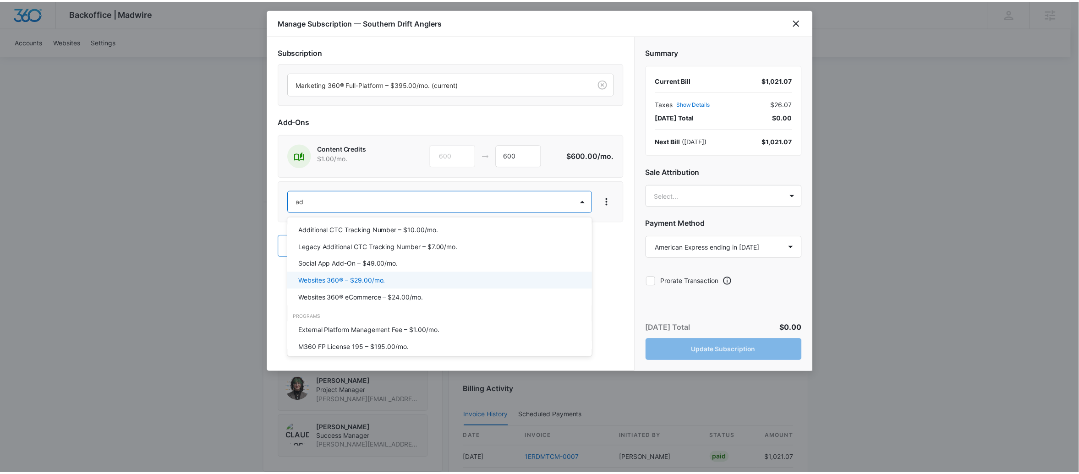
scroll to position [129, 0]
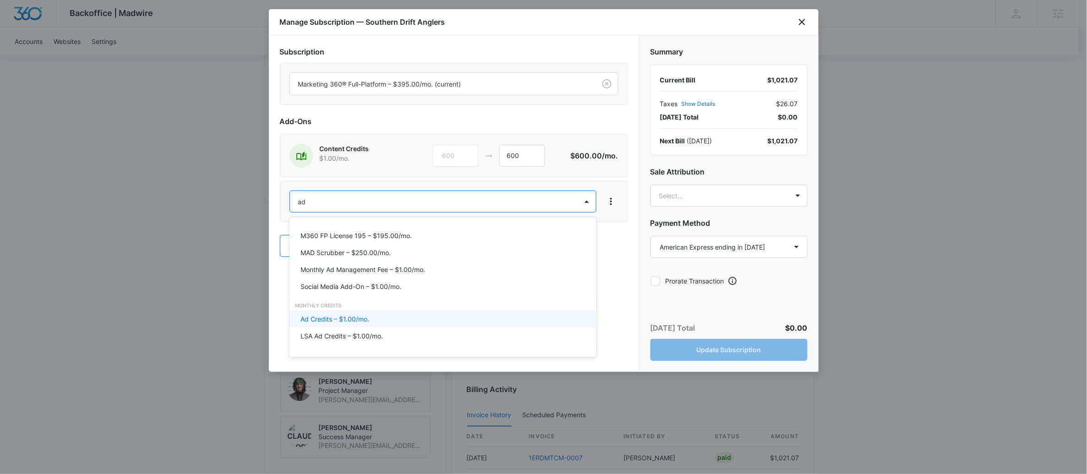
click at [355, 321] on p "Ad Credits – $1.00/mo." at bounding box center [335, 319] width 69 height 10
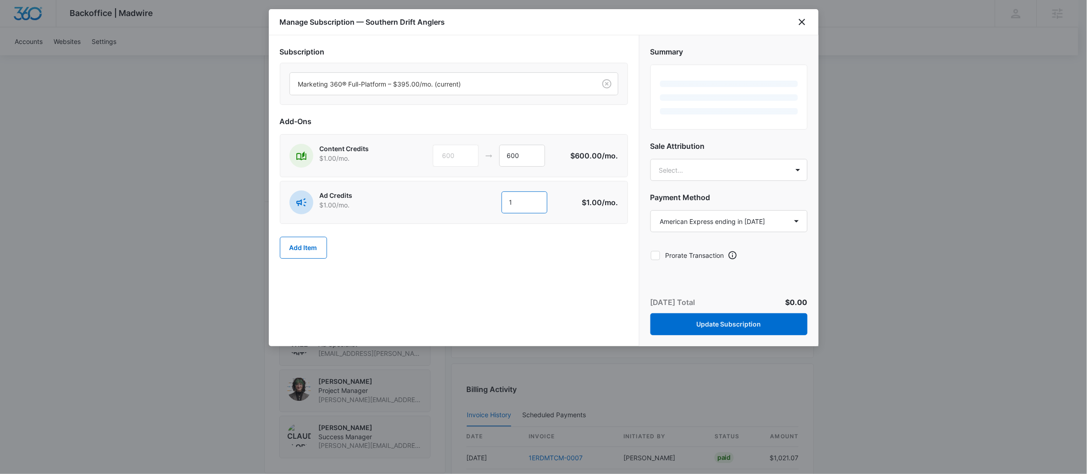
click at [521, 206] on input "1" at bounding box center [525, 203] width 46 height 22
type input "600"
click at [528, 150] on input "600" at bounding box center [522, 156] width 46 height 22
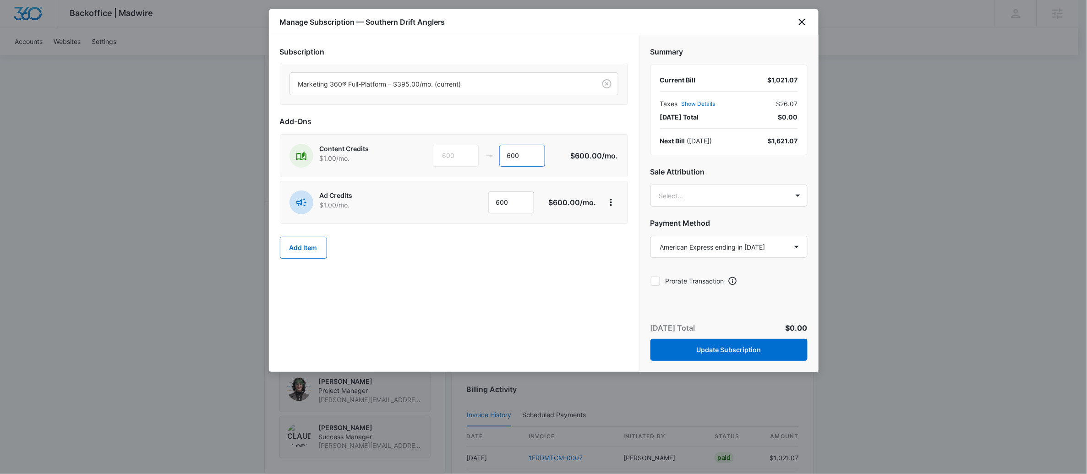
click at [516, 159] on input "600" at bounding box center [522, 156] width 46 height 22
type input "0"
click at [669, 202] on body "Backoffice | Madwire Apps Settings CF [PERSON_NAME] [PERSON_NAME][EMAIL_ADDRESS…" at bounding box center [543, 81] width 1087 height 1209
type input "claudi"
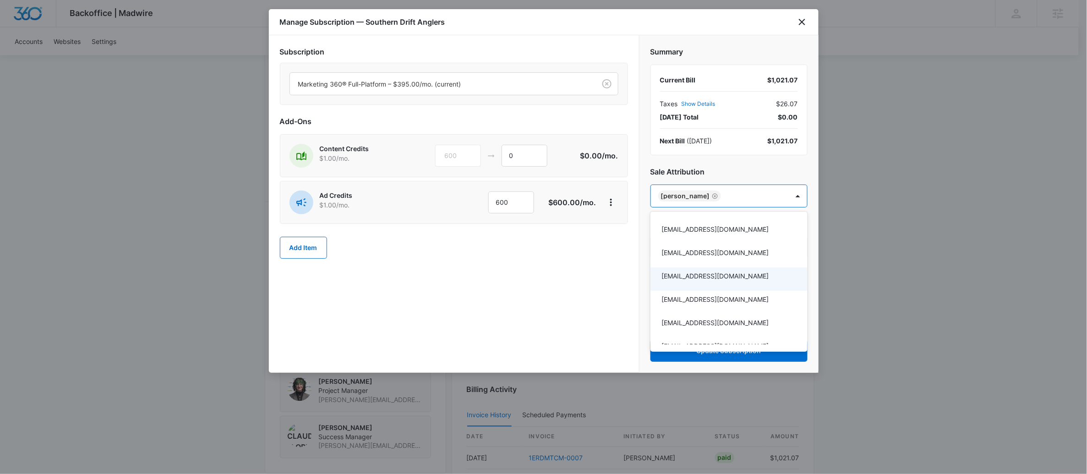
click at [544, 285] on div at bounding box center [543, 237] width 1087 height 474
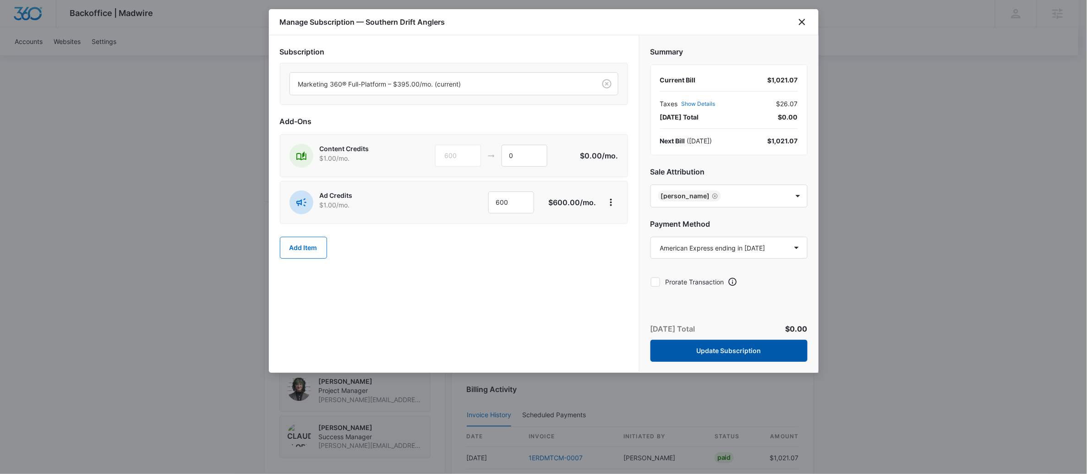
click at [739, 360] on button "Update Subscription" at bounding box center [729, 351] width 157 height 22
